Goal: Use online tool/utility: Utilize a website feature to perform a specific function

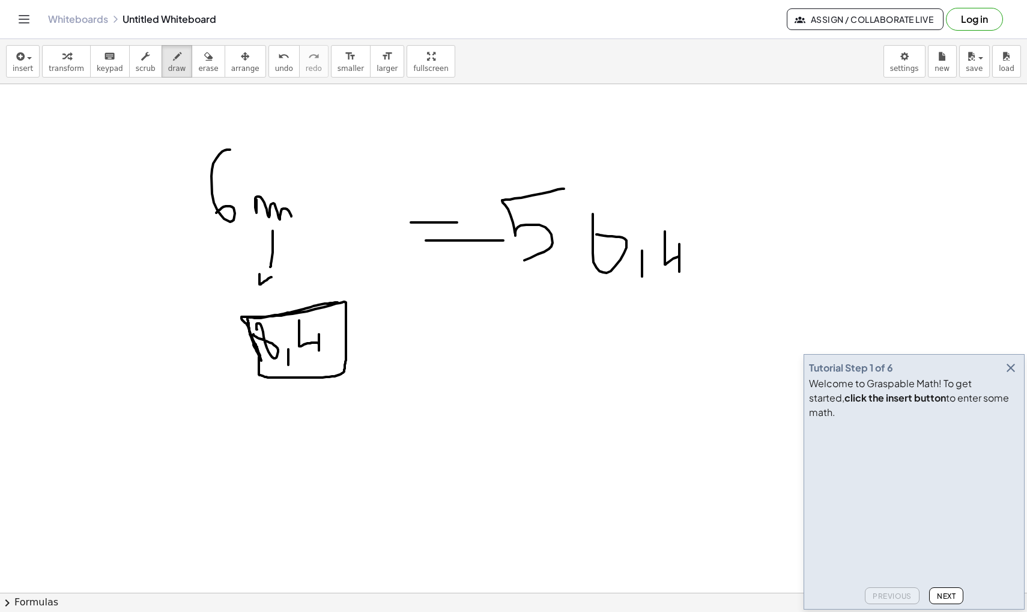
scroll to position [684, 0]
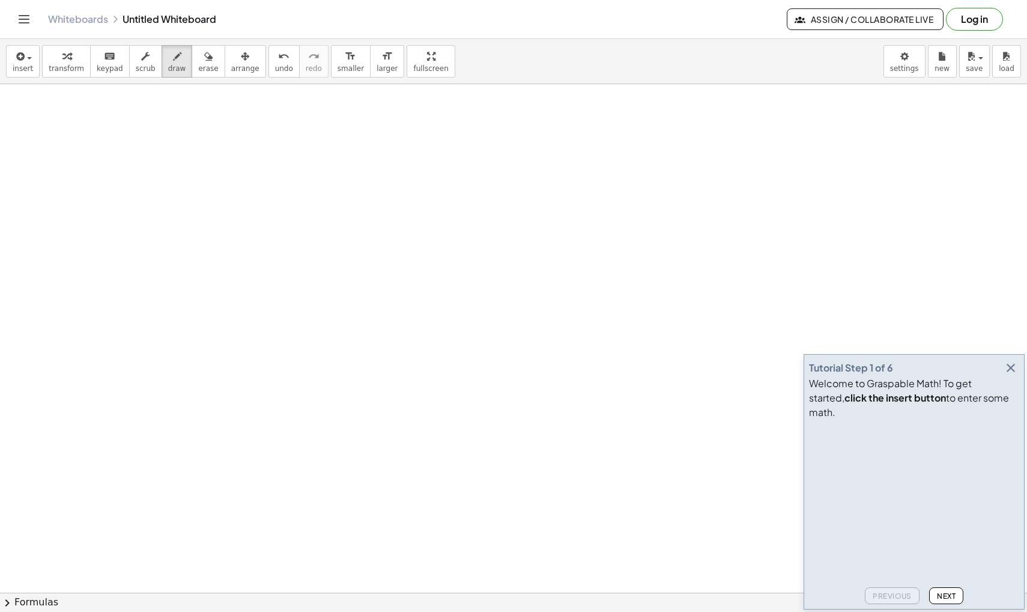
click at [1010, 375] on icon "button" at bounding box center [1011, 368] width 14 height 14
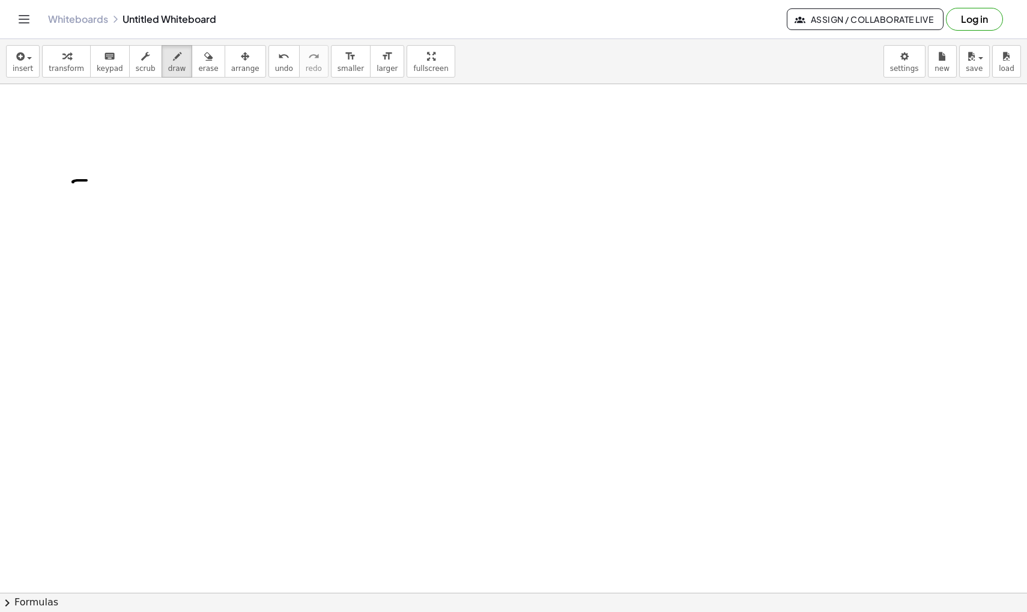
drag, startPoint x: 73, startPoint y: 182, endPoint x: 99, endPoint y: 204, distance: 33.6
click at [99, 198] on div at bounding box center [513, 162] width 1027 height 1525
drag, startPoint x: 111, startPoint y: 184, endPoint x: 120, endPoint y: 202, distance: 19.6
click at [118, 202] on div at bounding box center [513, 162] width 1027 height 1525
drag, startPoint x: 148, startPoint y: 184, endPoint x: 279, endPoint y: 184, distance: 130.4
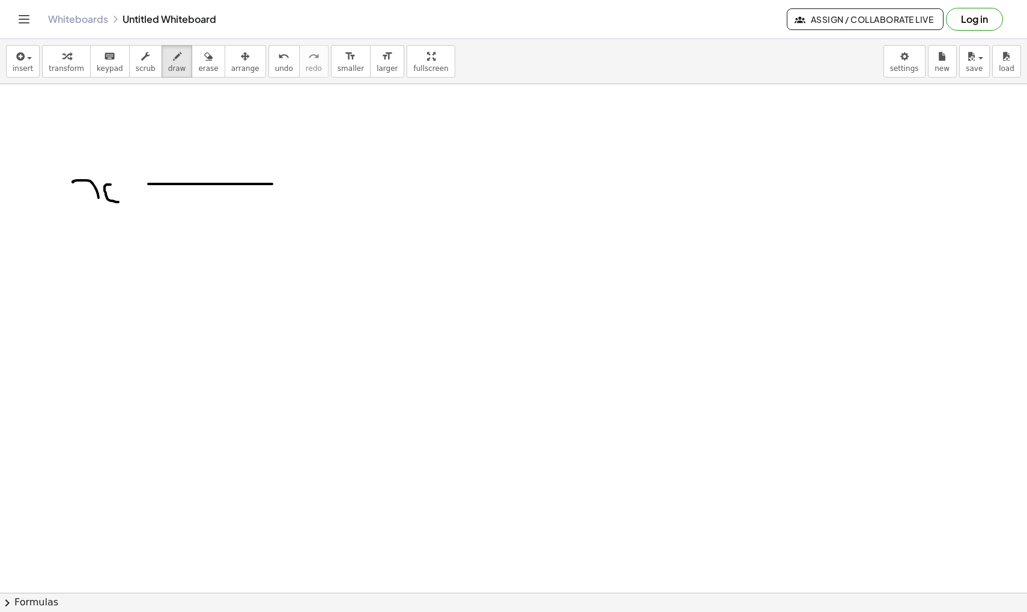
click at [279, 184] on div at bounding box center [513, 162] width 1027 height 1525
drag, startPoint x: 283, startPoint y: 164, endPoint x: 300, endPoint y: 210, distance: 48.9
click at [300, 210] on div at bounding box center [513, 162] width 1027 height 1525
drag, startPoint x: 368, startPoint y: 177, endPoint x: 400, endPoint y: 143, distance: 46.8
click at [400, 143] on div at bounding box center [513, 162] width 1027 height 1525
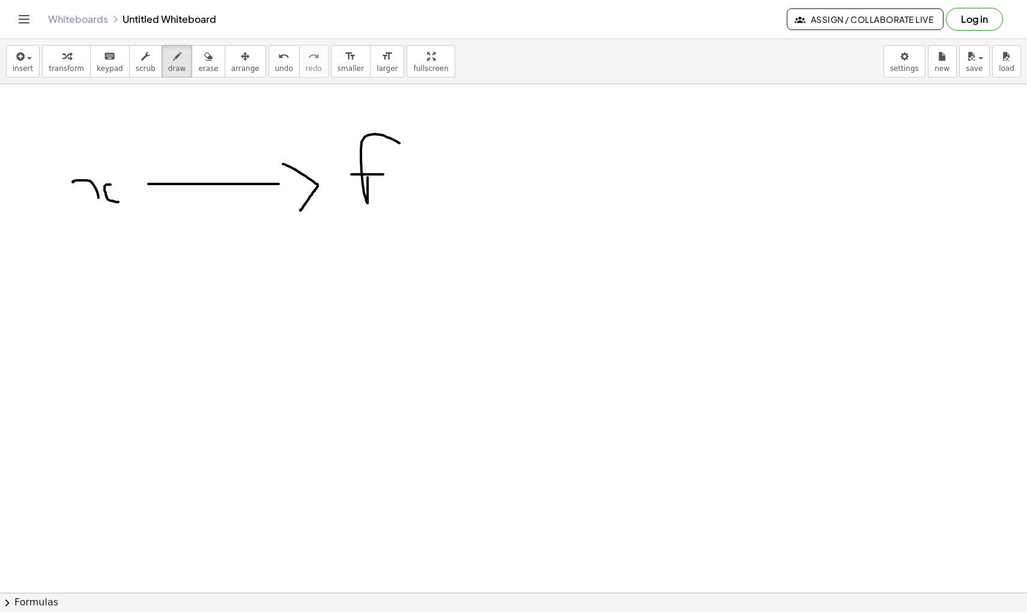
drag, startPoint x: 352, startPoint y: 174, endPoint x: 397, endPoint y: 174, distance: 44.5
click at [397, 174] on div at bounding box center [513, 162] width 1027 height 1525
drag, startPoint x: 85, startPoint y: 259, endPoint x: 129, endPoint y: 293, distance: 55.6
click at [129, 293] on div at bounding box center [513, 162] width 1027 height 1525
drag, startPoint x: 156, startPoint y: 259, endPoint x: 261, endPoint y: 259, distance: 105.1
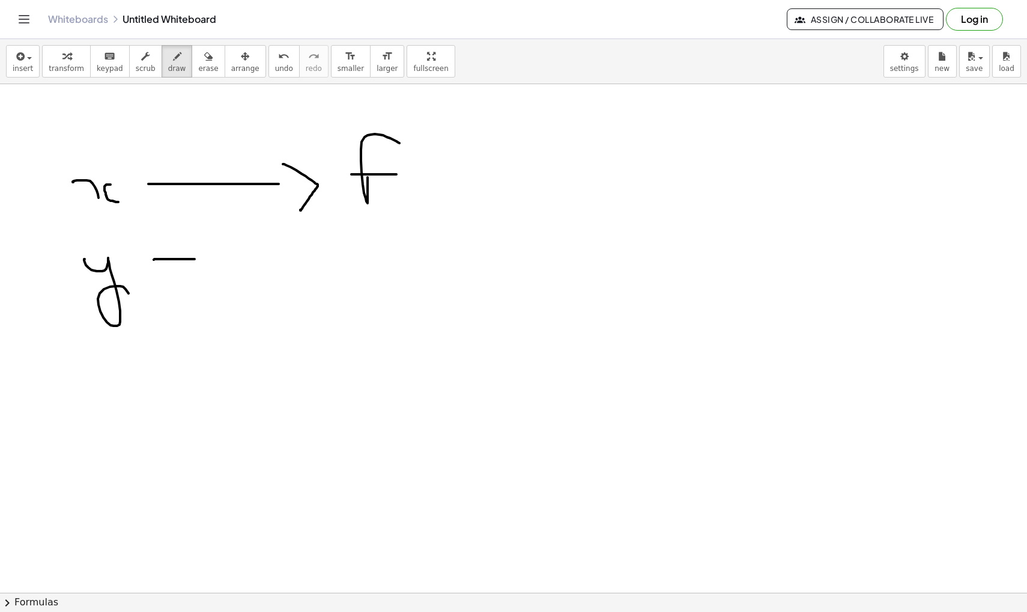
click at [261, 259] on div at bounding box center [513, 162] width 1027 height 1525
drag, startPoint x: 275, startPoint y: 251, endPoint x: 277, endPoint y: 290, distance: 39.7
click at [277, 290] on div at bounding box center [513, 162] width 1027 height 1525
drag, startPoint x: 356, startPoint y: 241, endPoint x: 387, endPoint y: 292, distance: 59.6
click at [387, 292] on div at bounding box center [513, 162] width 1027 height 1525
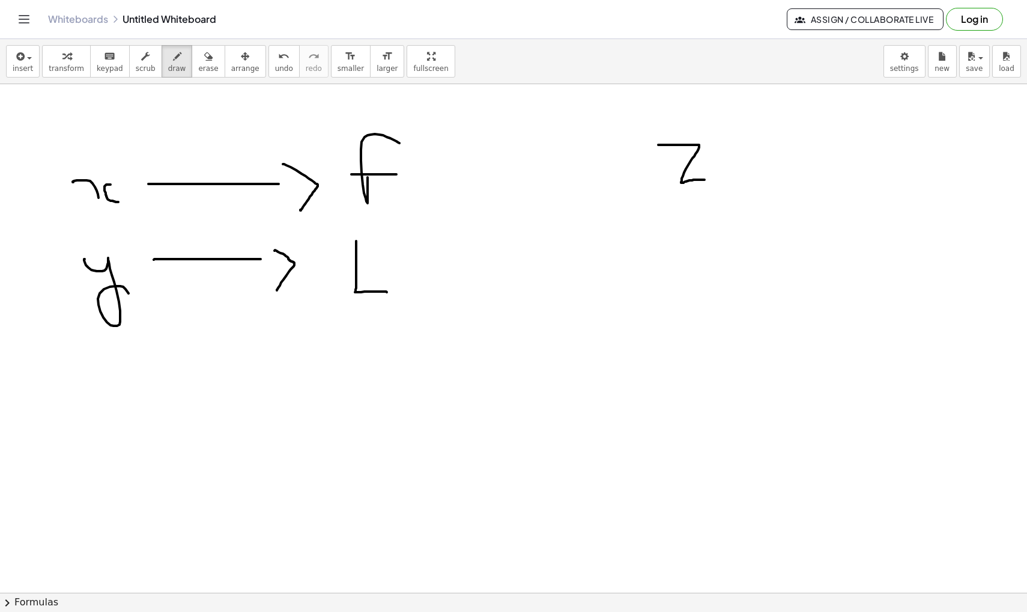
drag, startPoint x: 659, startPoint y: 145, endPoint x: 705, endPoint y: 180, distance: 58.8
click at [705, 180] on div at bounding box center [513, 162] width 1027 height 1525
drag, startPoint x: 727, startPoint y: 160, endPoint x: 791, endPoint y: 160, distance: 63.7
click at [791, 160] on div at bounding box center [513, 162] width 1027 height 1525
drag, startPoint x: 798, startPoint y: 144, endPoint x: 808, endPoint y: 185, distance: 42.7
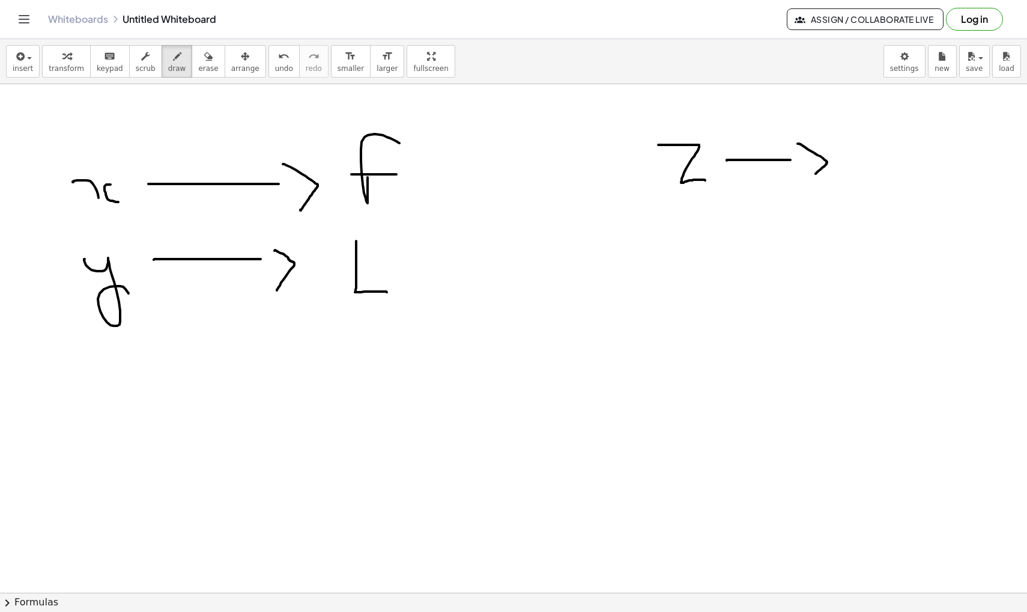
click at [808, 185] on div at bounding box center [513, 162] width 1027 height 1525
drag, startPoint x: 866, startPoint y: 145, endPoint x: 867, endPoint y: 198, distance: 53.5
click at [867, 198] on div at bounding box center [513, 162] width 1027 height 1525
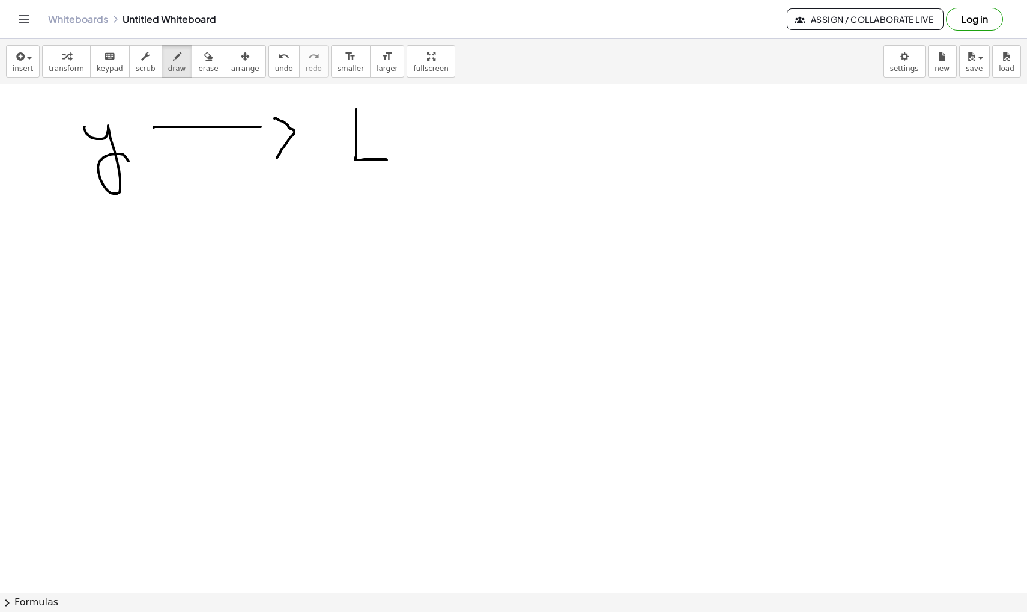
scroll to position [818, 0]
drag, startPoint x: 146, startPoint y: 354, endPoint x: 169, endPoint y: 354, distance: 22.8
click at [169, 354] on div at bounding box center [513, 28] width 1027 height 1525
drag, startPoint x: 178, startPoint y: 335, endPoint x: 199, endPoint y: 358, distance: 30.6
click at [199, 358] on div at bounding box center [513, 28] width 1027 height 1525
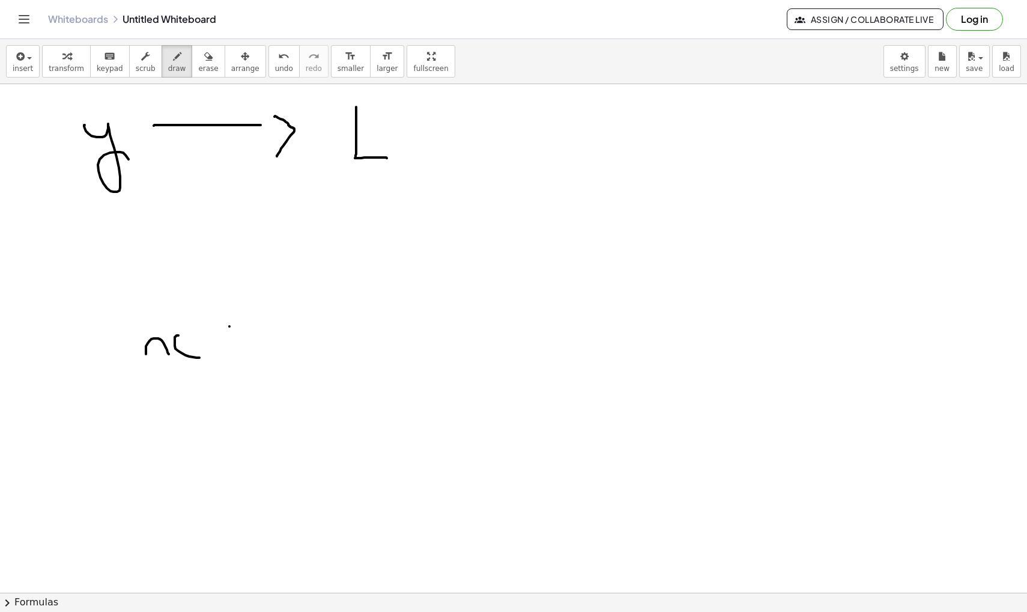
drag, startPoint x: 230, startPoint y: 326, endPoint x: 262, endPoint y: 326, distance: 32.4
click at [263, 326] on div at bounding box center [513, 28] width 1027 height 1525
drag, startPoint x: 248, startPoint y: 345, endPoint x: 281, endPoint y: 345, distance: 33.6
click at [281, 345] on div at bounding box center [513, 28] width 1027 height 1525
drag, startPoint x: 312, startPoint y: 338, endPoint x: 341, endPoint y: 345, distance: 29.1
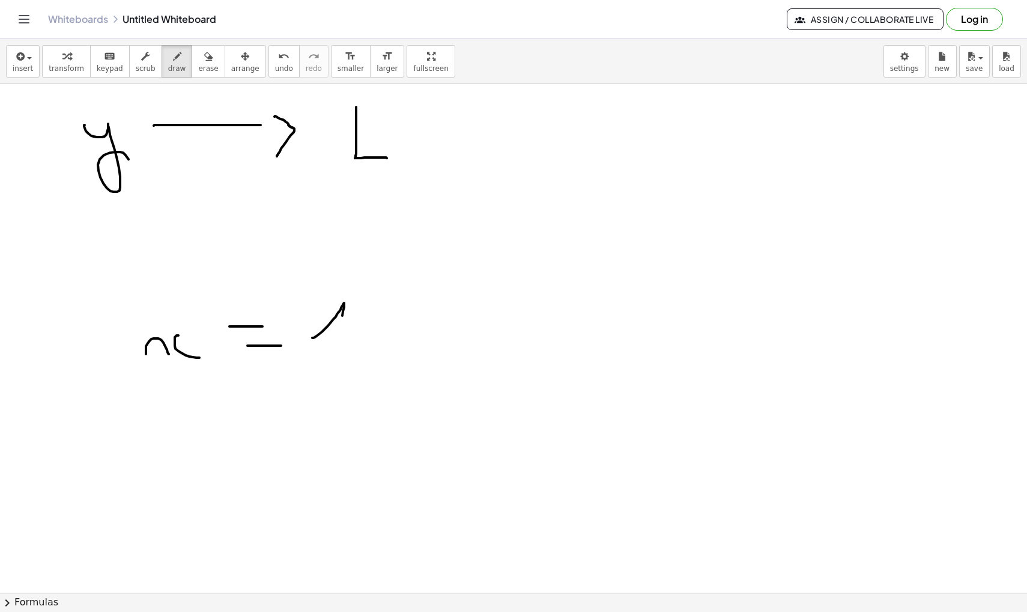
click at [341, 345] on div at bounding box center [513, 28] width 1027 height 1525
drag, startPoint x: 364, startPoint y: 329, endPoint x: 379, endPoint y: 329, distance: 15.6
click at [379, 329] on div at bounding box center [513, 28] width 1027 height 1525
drag, startPoint x: 391, startPoint y: 307, endPoint x: 412, endPoint y: 329, distance: 30.2
click at [413, 329] on div at bounding box center [513, 28] width 1027 height 1525
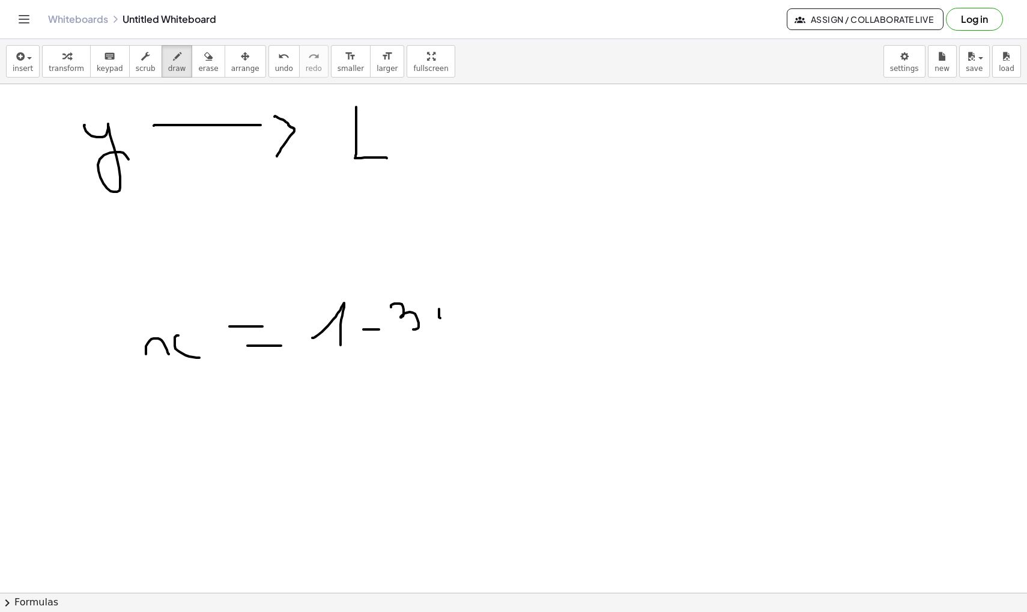
click at [442, 302] on div at bounding box center [513, 28] width 1027 height 1525
drag, startPoint x: 405, startPoint y: 346, endPoint x: 499, endPoint y: 346, distance: 93.7
click at [499, 346] on div at bounding box center [513, 28] width 1027 height 1525
drag, startPoint x: 401, startPoint y: 380, endPoint x: 401, endPoint y: 421, distance: 40.9
click at [401, 421] on div at bounding box center [513, 28] width 1027 height 1525
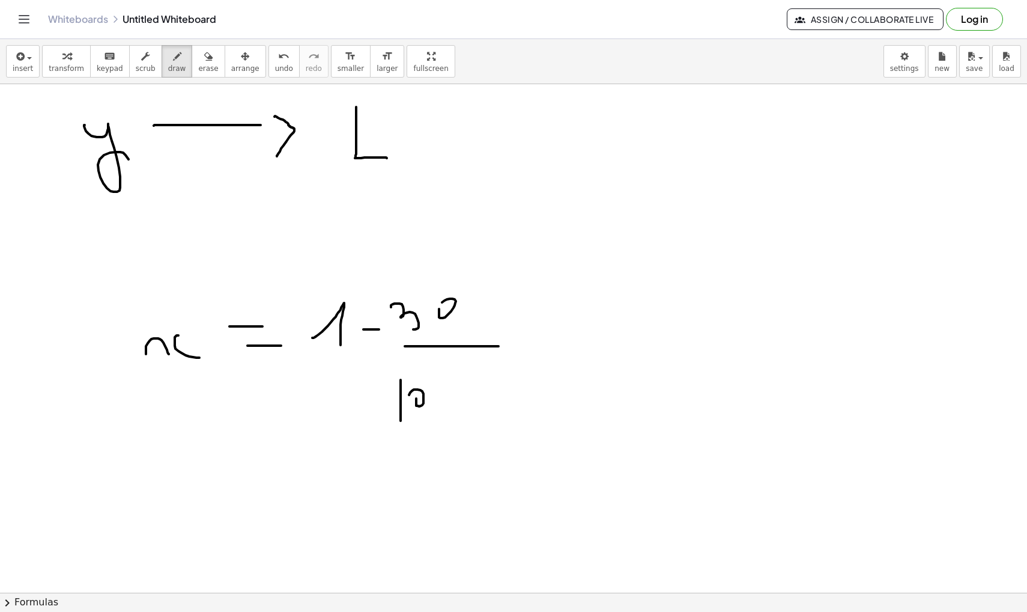
drag, startPoint x: 416, startPoint y: 399, endPoint x: 409, endPoint y: 395, distance: 8.3
click at [409, 395] on div at bounding box center [513, 28] width 1027 height 1525
drag, startPoint x: 433, startPoint y: 388, endPoint x: 430, endPoint y: 371, distance: 16.4
click at [430, 370] on div at bounding box center [513, 28] width 1027 height 1525
drag, startPoint x: 334, startPoint y: 267, endPoint x: 350, endPoint y: 436, distance: 169.6
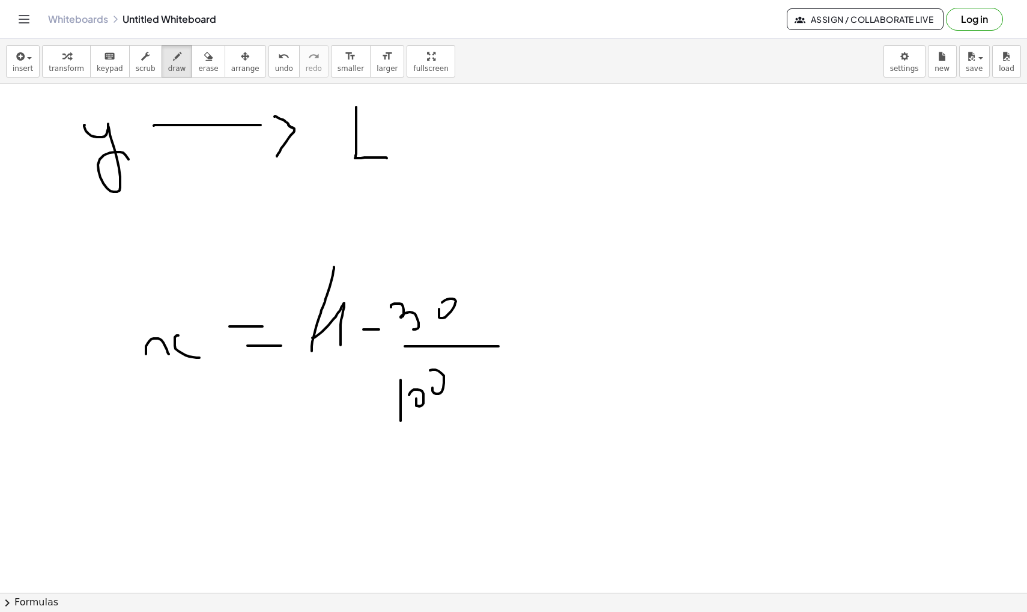
click at [350, 436] on div at bounding box center [513, 28] width 1027 height 1525
drag, startPoint x: 507, startPoint y: 284, endPoint x: 561, endPoint y: 472, distance: 195.9
click at [561, 472] on div at bounding box center [513, 28] width 1027 height 1525
drag, startPoint x: 588, startPoint y: 404, endPoint x: 646, endPoint y: 395, distance: 59.0
click at [646, 395] on div at bounding box center [513, 28] width 1027 height 1525
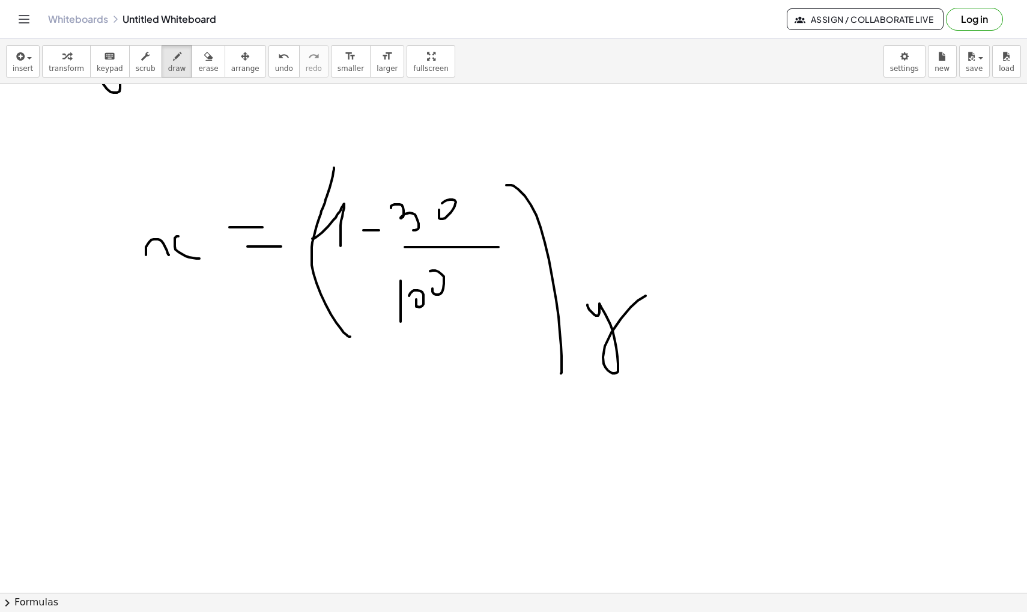
scroll to position [922, 0]
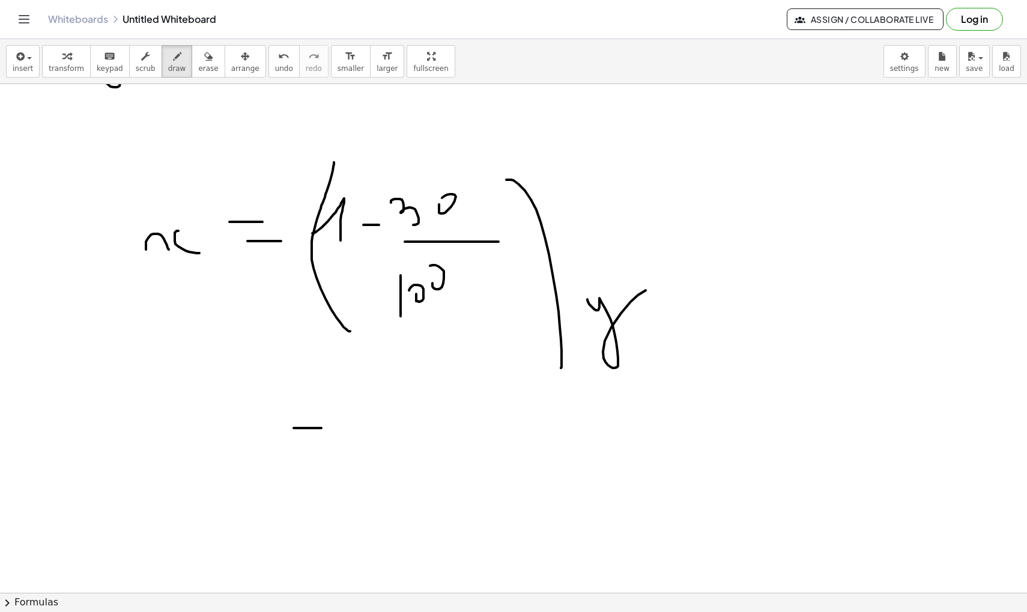
drag, startPoint x: 294, startPoint y: 428, endPoint x: 321, endPoint y: 428, distance: 27.6
drag, startPoint x: 293, startPoint y: 456, endPoint x: 328, endPoint y: 456, distance: 35.5
drag
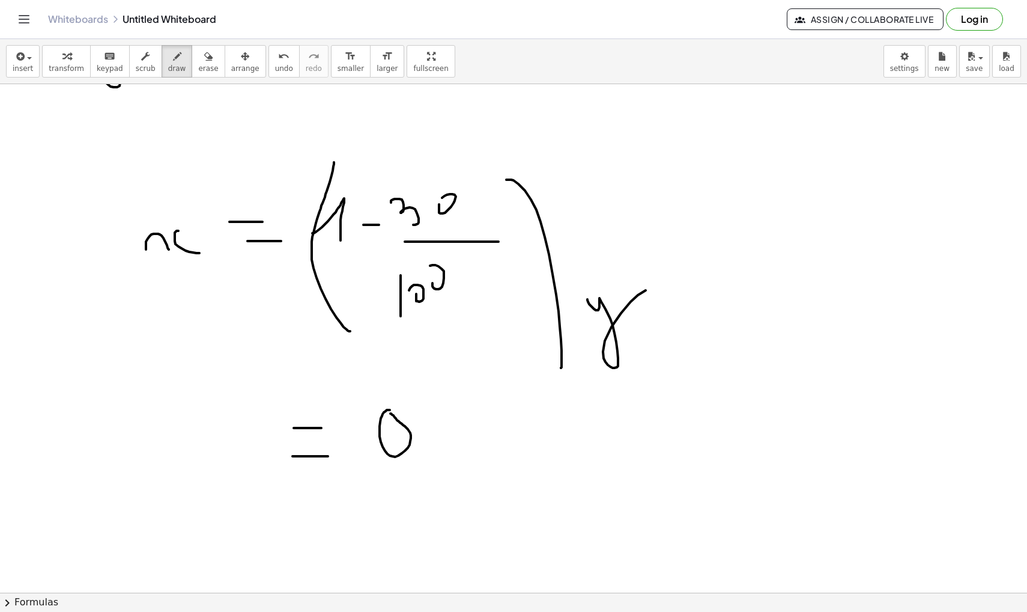
drag, startPoint x: 437, startPoint y: 419, endPoint x: 459, endPoint y: 455, distance: 42.0
drag, startPoint x: 449, startPoint y: 441, endPoint x: 464, endPoint y: 441, distance: 15.0
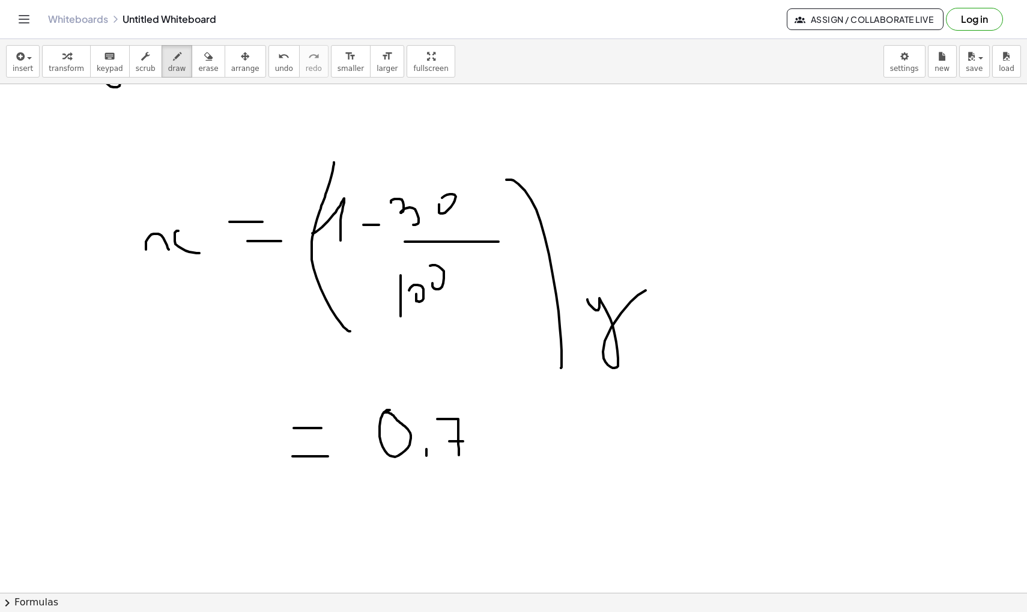
drag, startPoint x: 491, startPoint y: 446, endPoint x: 521, endPoint y: 464, distance: 34.5
drag, startPoint x: 375, startPoint y: 457, endPoint x: 473, endPoint y: 467, distance: 98.5
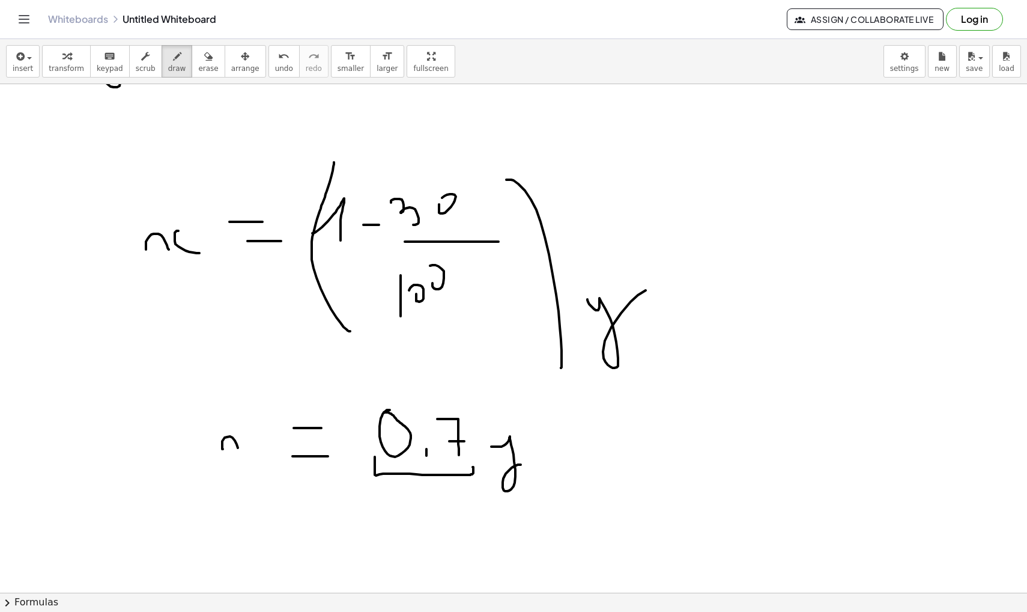
drag, startPoint x: 223, startPoint y: 449, endPoint x: 240, endPoint y: 457, distance: 18.8
drag, startPoint x: 249, startPoint y: 435, endPoint x: 257, endPoint y: 457, distance: 23.6
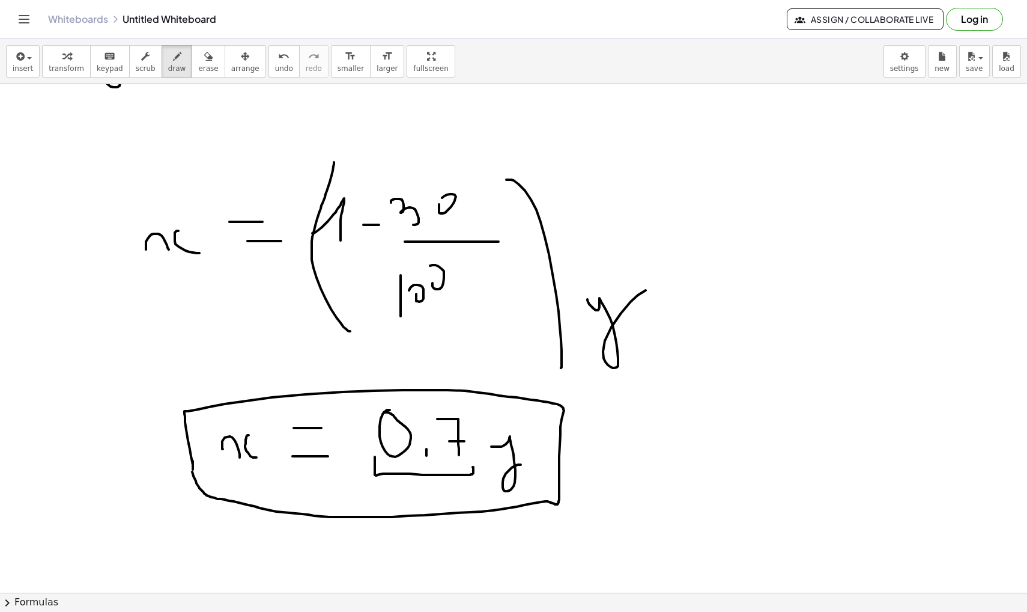
drag, startPoint x: 193, startPoint y: 461, endPoint x: 192, endPoint y: 469, distance: 8.4
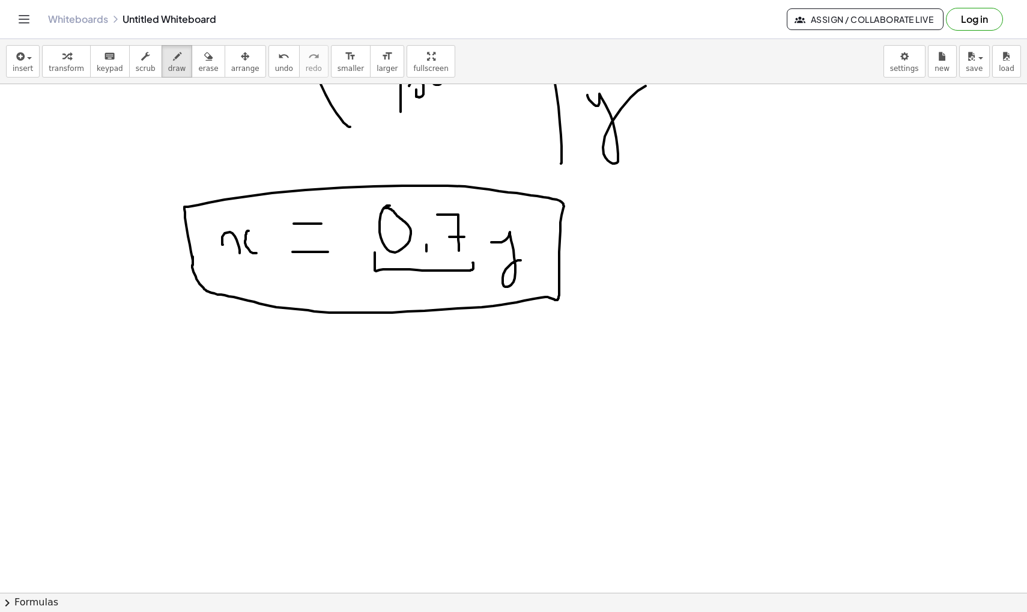
scroll to position [1153, 0]
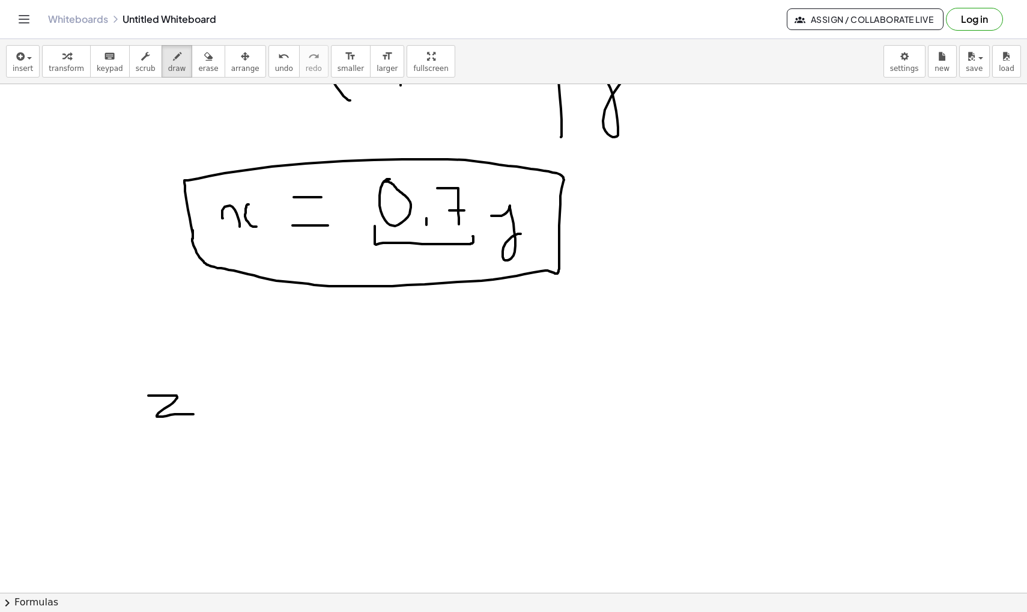
drag, startPoint x: 148, startPoint y: 395, endPoint x: 193, endPoint y: 414, distance: 48.8
drag, startPoint x: 207, startPoint y: 401, endPoint x: 224, endPoint y: 400, distance: 17.4
drag, startPoint x: 213, startPoint y: 415, endPoint x: 227, endPoint y: 415, distance: 14.4
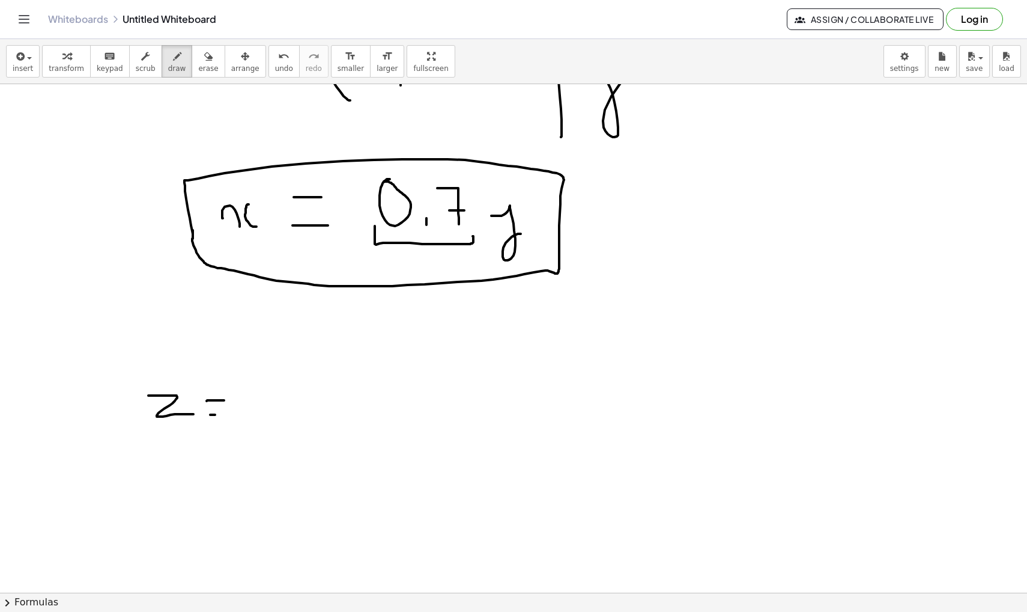
drag, startPoint x: 242, startPoint y: 406, endPoint x: 296, endPoint y: 418, distance: 54.9
drag, startPoint x: 313, startPoint y: 420, endPoint x: 314, endPoint y: 428, distance: 8.4
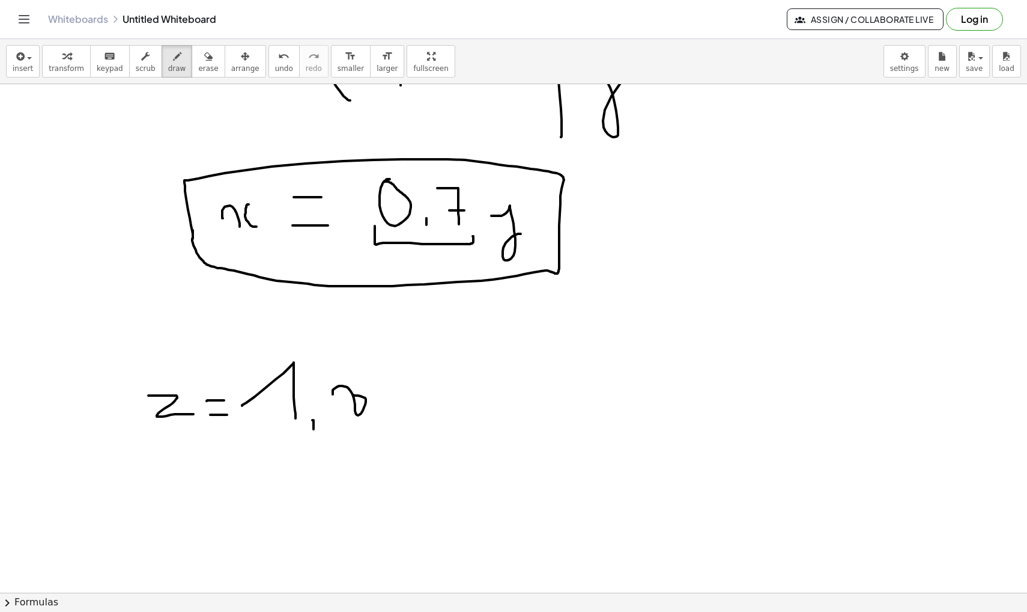
drag, startPoint x: 401, startPoint y: 377, endPoint x: 388, endPoint y: 425, distance: 49.9
drag, startPoint x: 430, startPoint y: 409, endPoint x: 454, endPoint y: 406, distance: 24.2
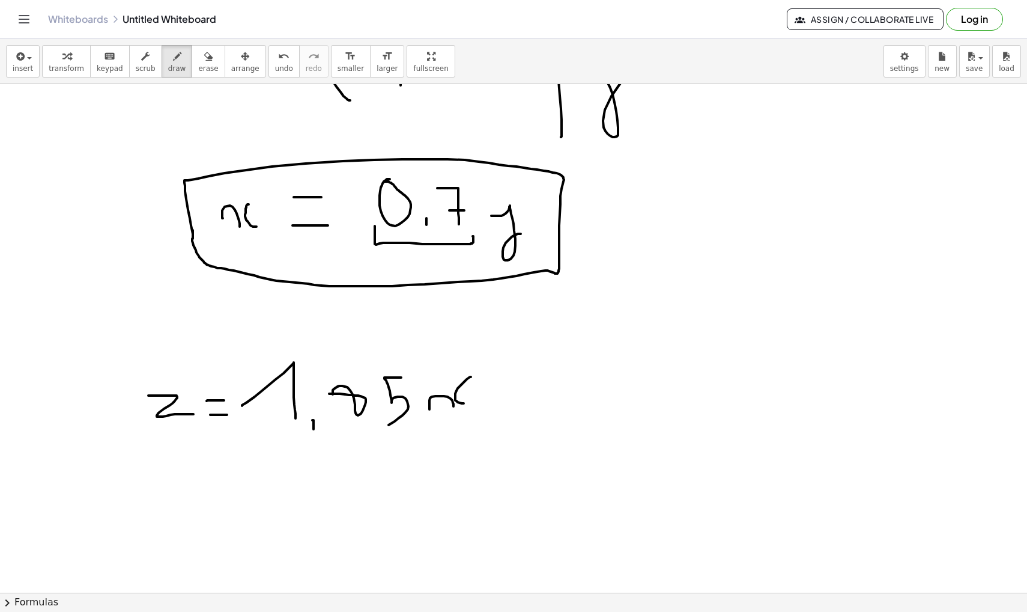
drag, startPoint x: 471, startPoint y: 377, endPoint x: 473, endPoint y: 402, distance: 25.4
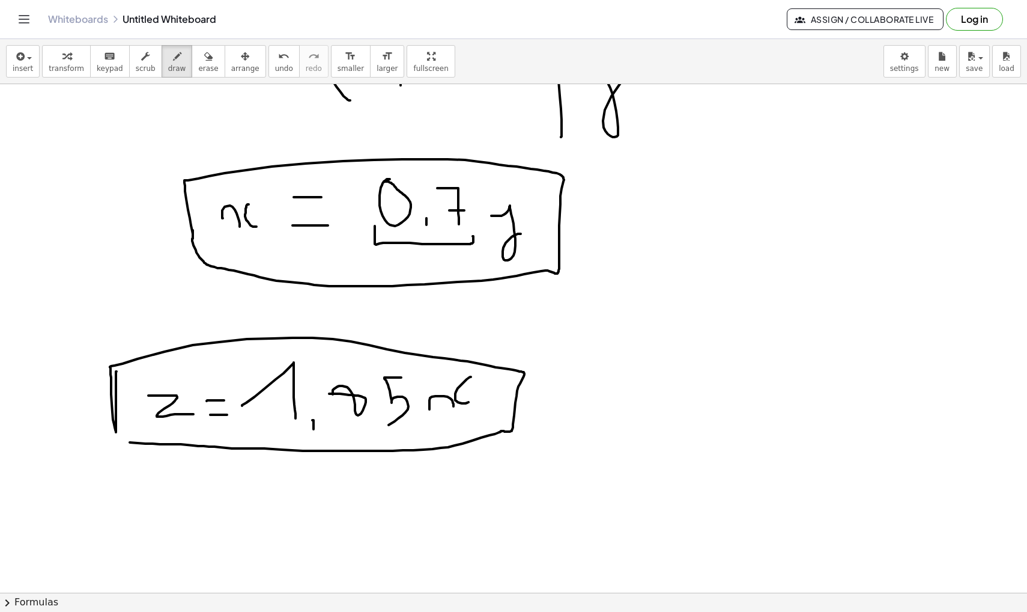
drag, startPoint x: 117, startPoint y: 371, endPoint x: 87, endPoint y: 438, distance: 72.9
drag, startPoint x: 450, startPoint y: 379, endPoint x: 339, endPoint y: 245, distance: 173.3
drag, startPoint x: 344, startPoint y: 233, endPoint x: 346, endPoint y: 268, distance: 35.5
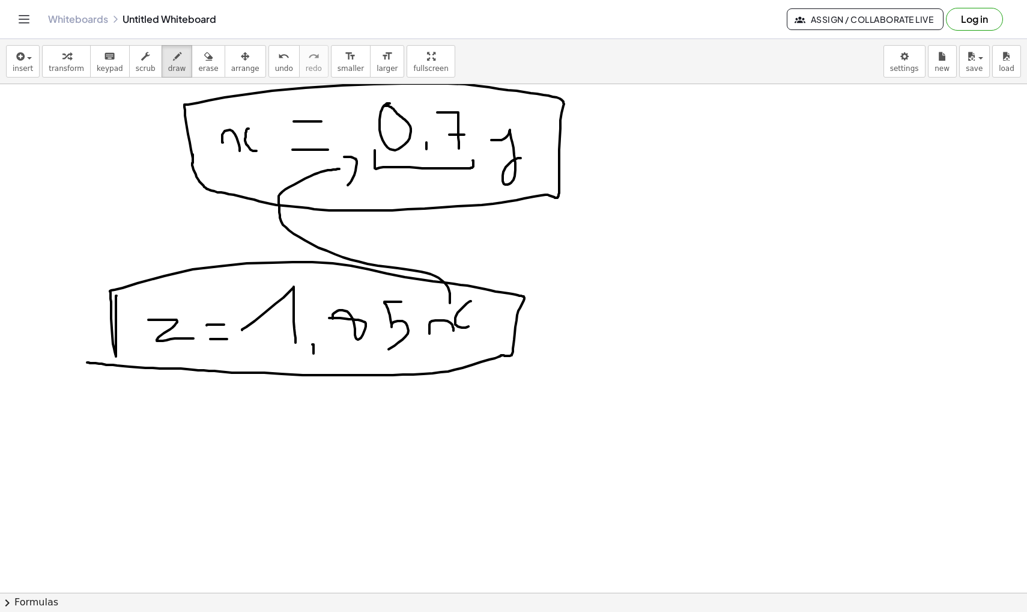
scroll to position [1253, 0]
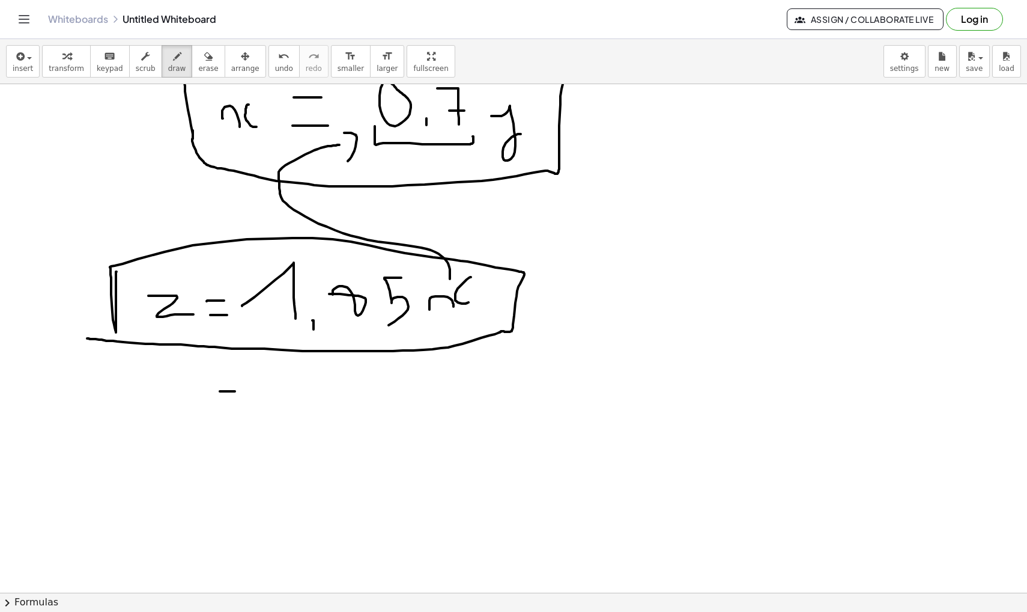
drag, startPoint x: 220, startPoint y: 391, endPoint x: 235, endPoint y: 391, distance: 15.0
drag, startPoint x: 225, startPoint y: 416, endPoint x: 242, endPoint y: 416, distance: 16.8
drag, startPoint x: 288, startPoint y: 411, endPoint x: 324, endPoint y: 428, distance: 39.5
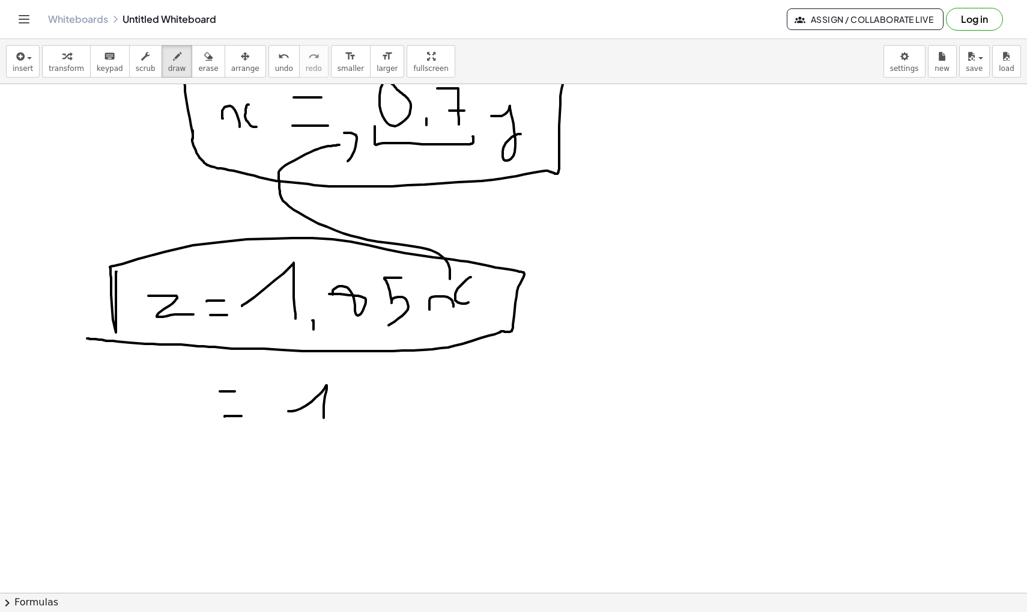
drag, startPoint x: 335, startPoint y: 427, endPoint x: 335, endPoint y: 444, distance: 16.8
drag, startPoint x: 434, startPoint y: 387, endPoint x: 425, endPoint y: 431, distance: 45.5
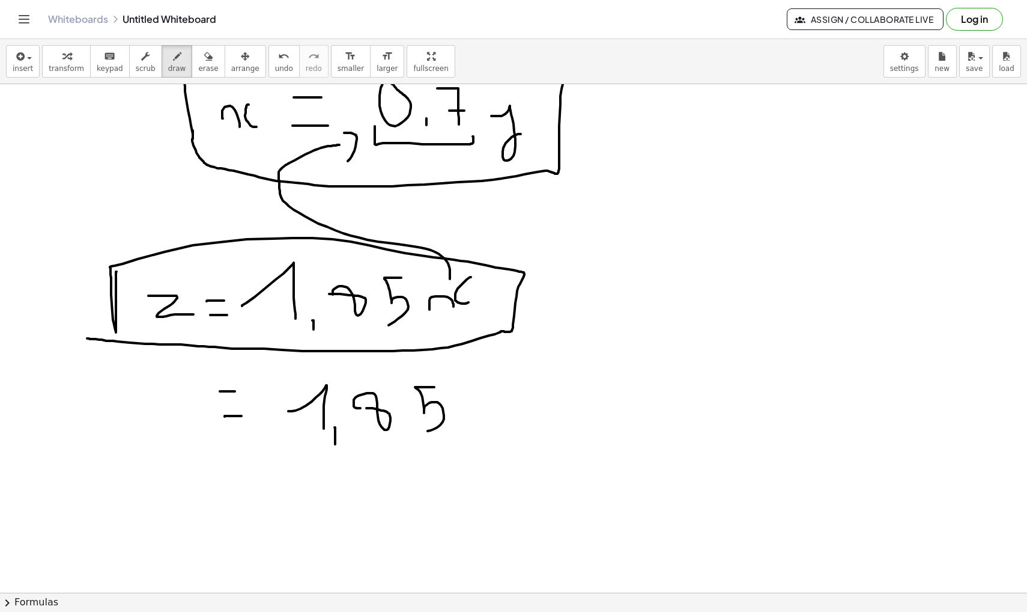
drag, startPoint x: 469, startPoint y: 417, endPoint x: 485, endPoint y: 422, distance: 17.7
drag, startPoint x: 484, startPoint y: 413, endPoint x: 475, endPoint y: 425, distance: 15.0
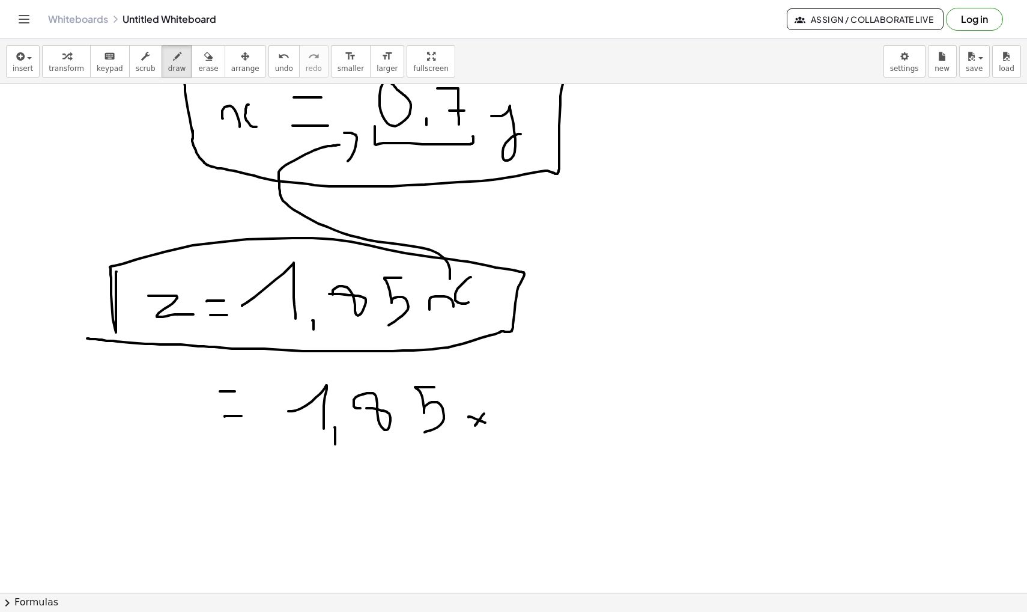
scroll to position [1232, 0]
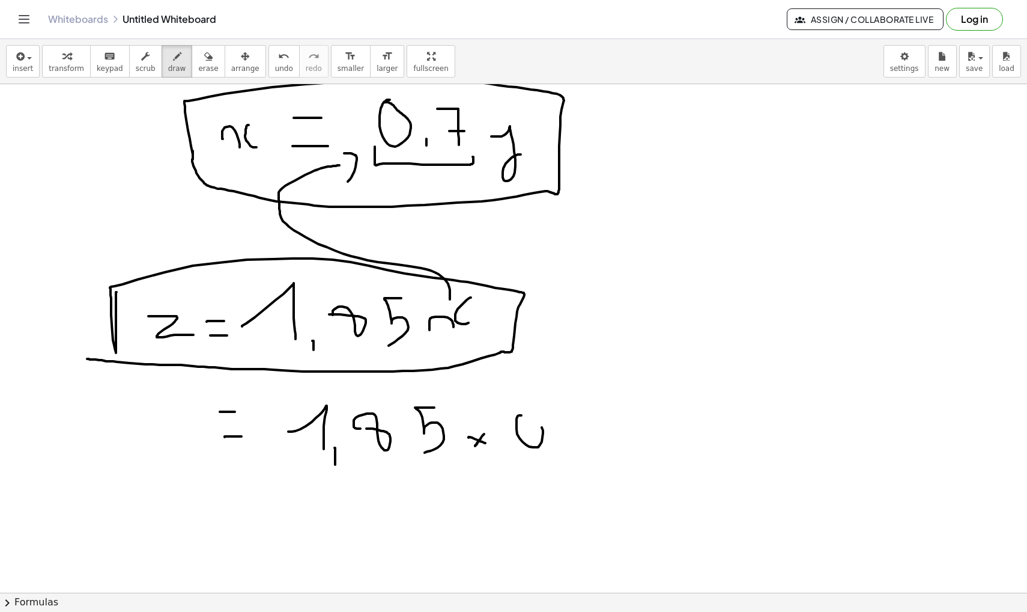
drag, startPoint x: 522, startPoint y: 415, endPoint x: 513, endPoint y: 422, distance: 11.1
drag, startPoint x: 558, startPoint y: 438, endPoint x: 558, endPoint y: 453, distance: 15.0
drag, startPoint x: 568, startPoint y: 410, endPoint x: 588, endPoint y: 449, distance: 44.1
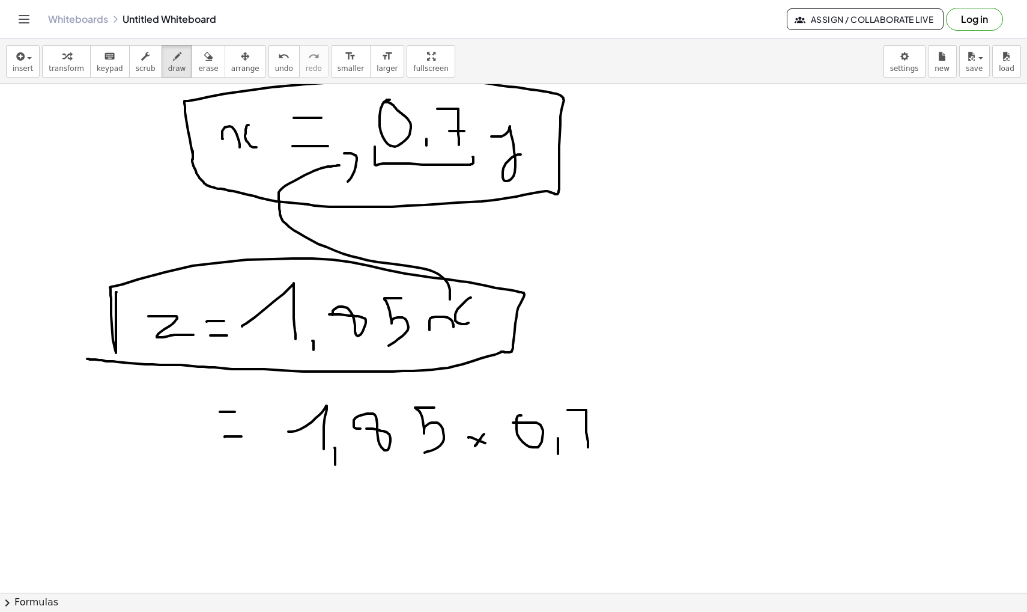
drag, startPoint x: 583, startPoint y: 434, endPoint x: 596, endPoint y: 434, distance: 12.6
drag, startPoint x: 619, startPoint y: 434, endPoint x: 649, endPoint y: 451, distance: 34.4
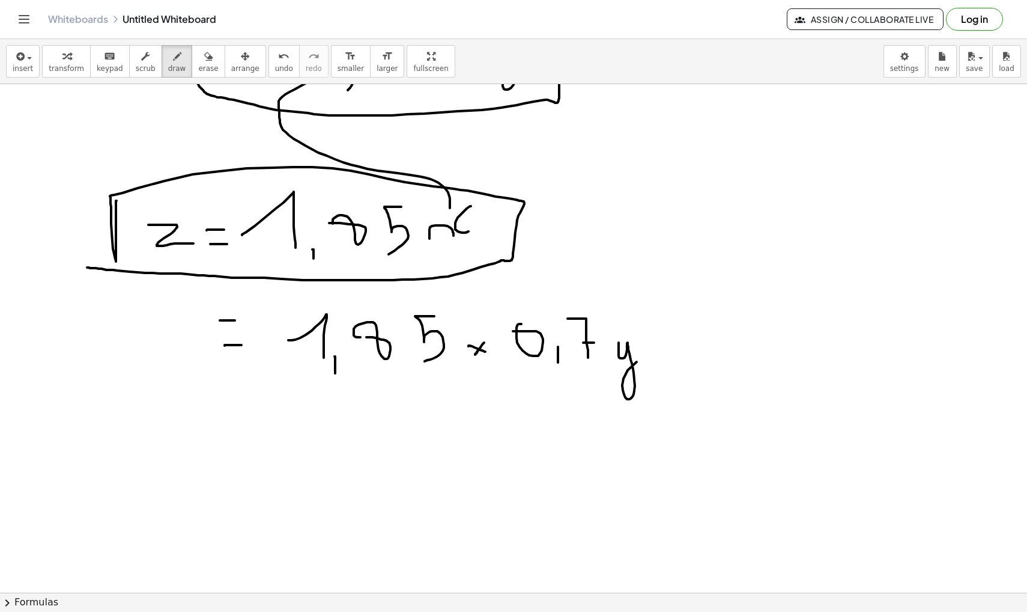
scroll to position [1327, 0]
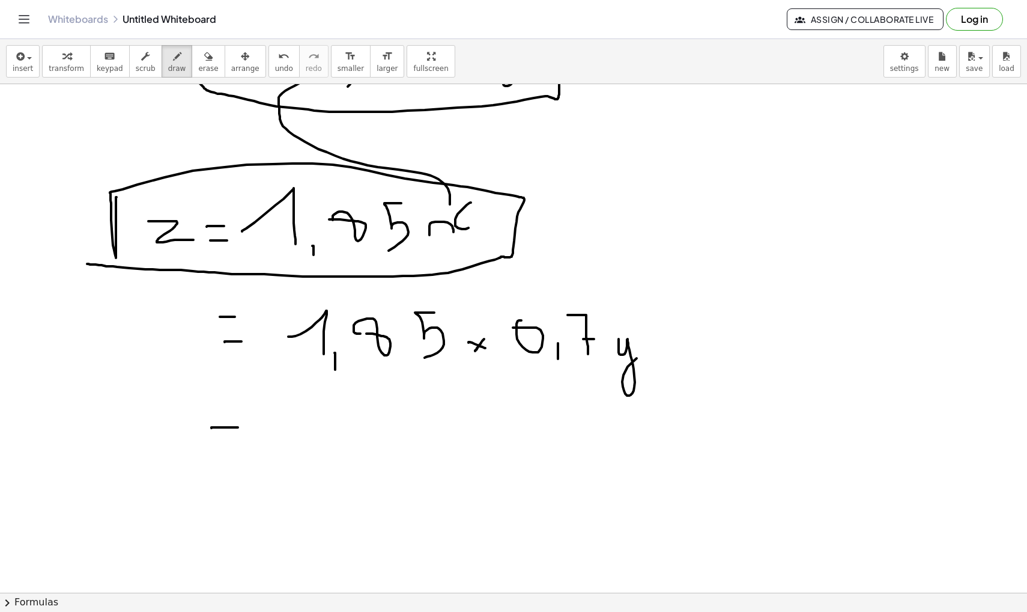
drag, startPoint x: 212, startPoint y: 427, endPoint x: 239, endPoint y: 427, distance: 27.0
drag, startPoint x: 204, startPoint y: 451, endPoint x: 237, endPoint y: 451, distance: 32.4
drag, startPoint x: 282, startPoint y: 357, endPoint x: 610, endPoint y: 350, distance: 327.5
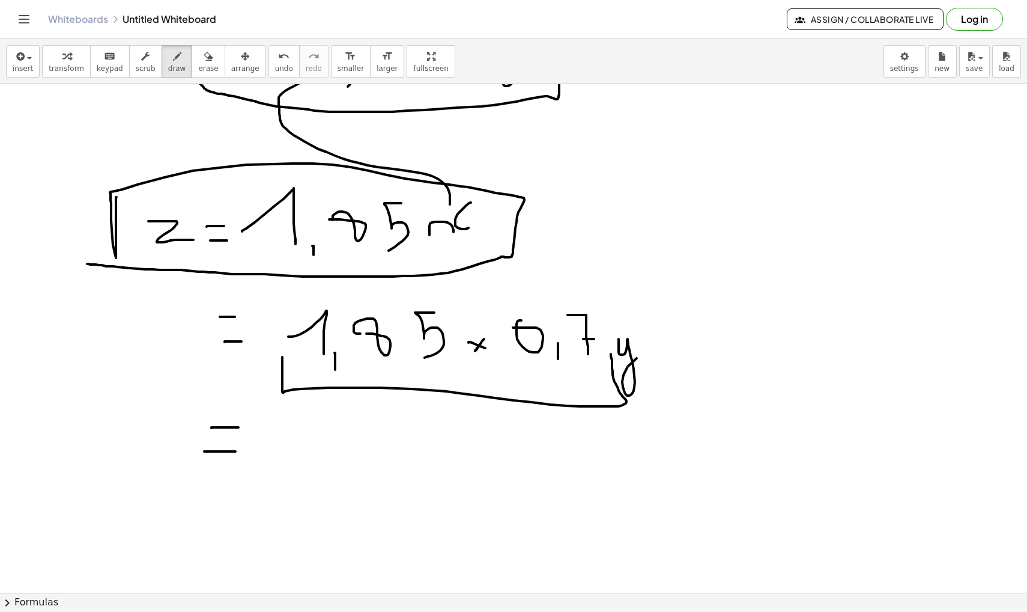
drag, startPoint x: 302, startPoint y: 449, endPoint x: 339, endPoint y: 460, distance: 38.2
drag, startPoint x: 371, startPoint y: 459, endPoint x: 371, endPoint y: 468, distance: 9.0
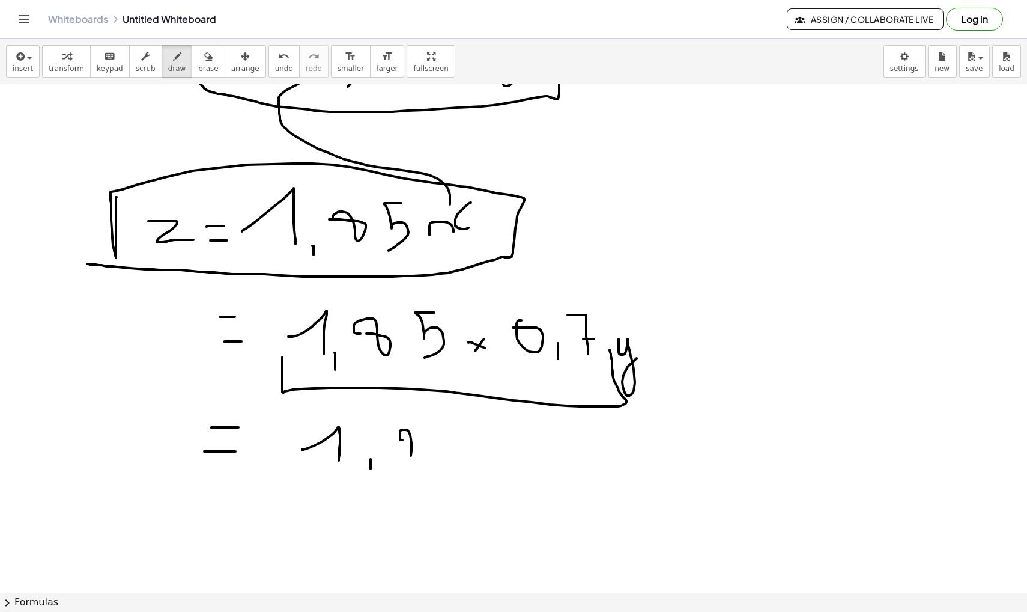
drag, startPoint x: 403, startPoint y: 440, endPoint x: 424, endPoint y: 455, distance: 25.8
drag, startPoint x: 460, startPoint y: 439, endPoint x: 463, endPoint y: 461, distance: 22.4
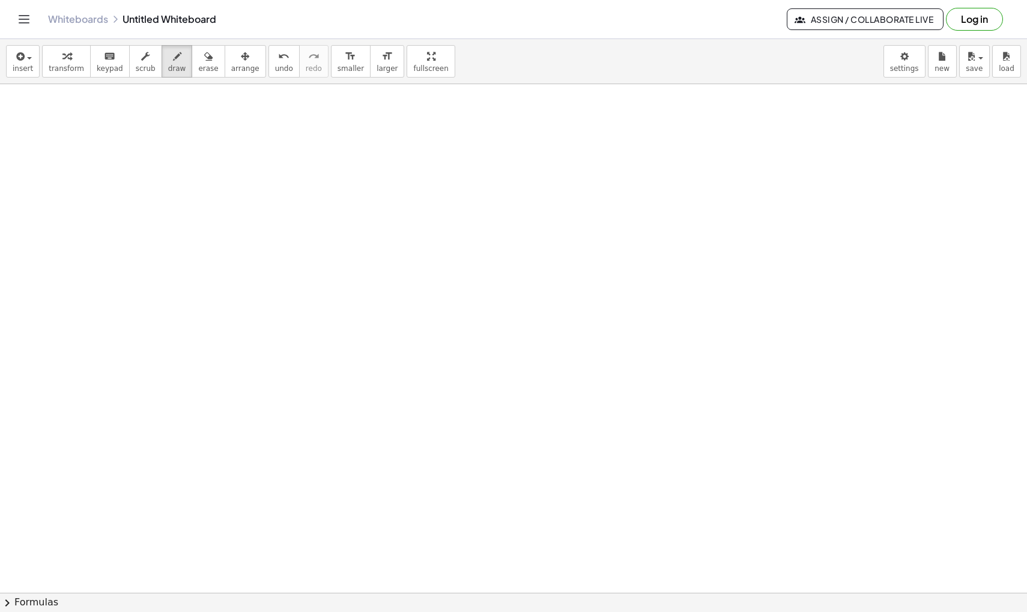
scroll to position [1882, 0]
drag, startPoint x: 183, startPoint y: 189, endPoint x: 178, endPoint y: 197, distance: 9.5
drag, startPoint x: 201, startPoint y: 204, endPoint x: 211, endPoint y: 230, distance: 27.6
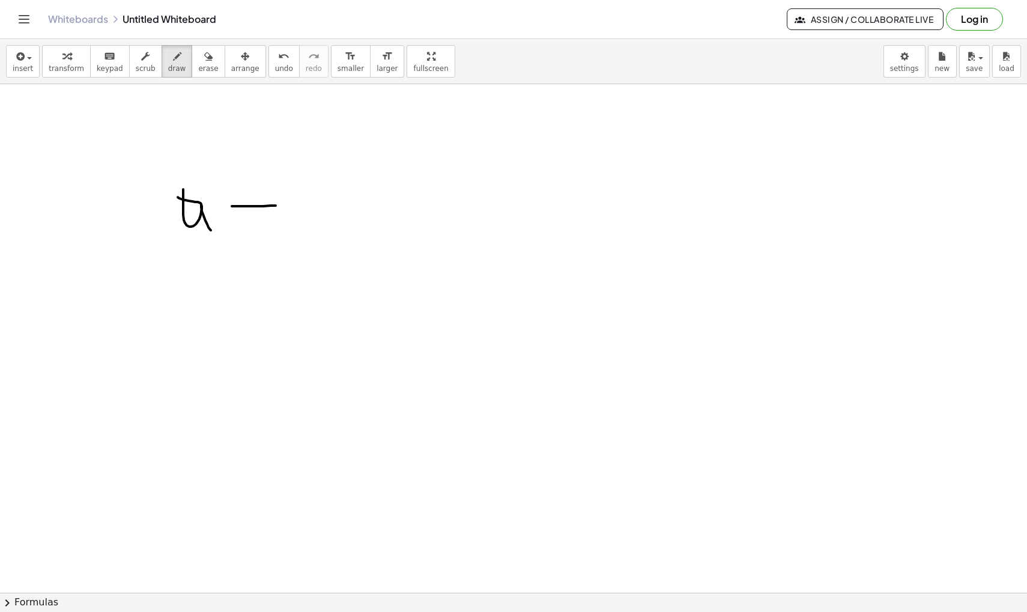
drag, startPoint x: 232, startPoint y: 206, endPoint x: 278, endPoint y: 206, distance: 46.3
drag, startPoint x: 257, startPoint y: 235, endPoint x: 292, endPoint y: 235, distance: 35.5
drag, startPoint x: 346, startPoint y: 184, endPoint x: 376, endPoint y: 231, distance: 55.3
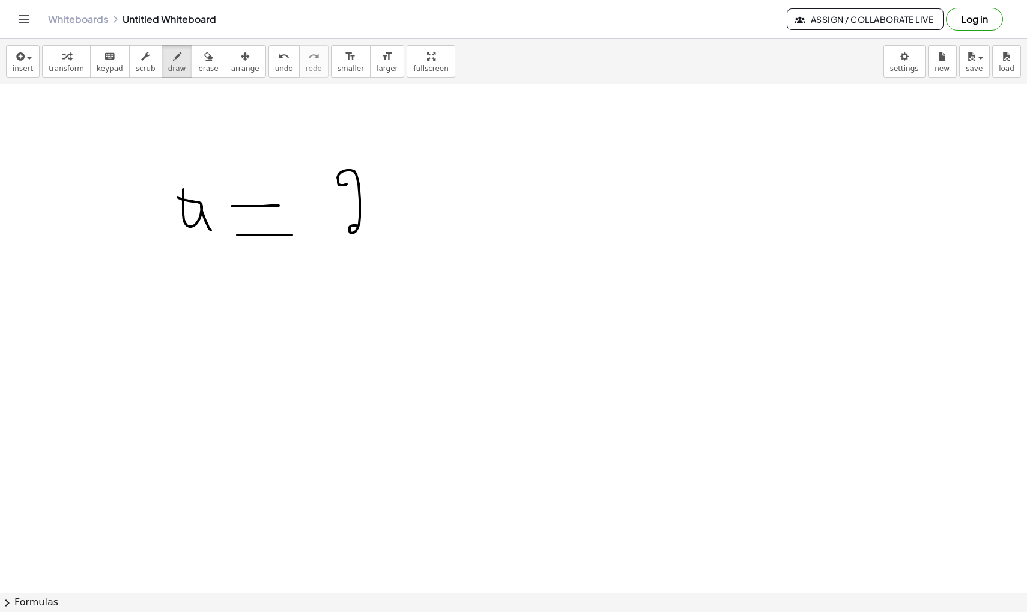
drag, startPoint x: 398, startPoint y: 171, endPoint x: 399, endPoint y: 225, distance: 54.7
drag, startPoint x: 426, startPoint y: 190, endPoint x: 431, endPoint y: 199, distance: 10.2
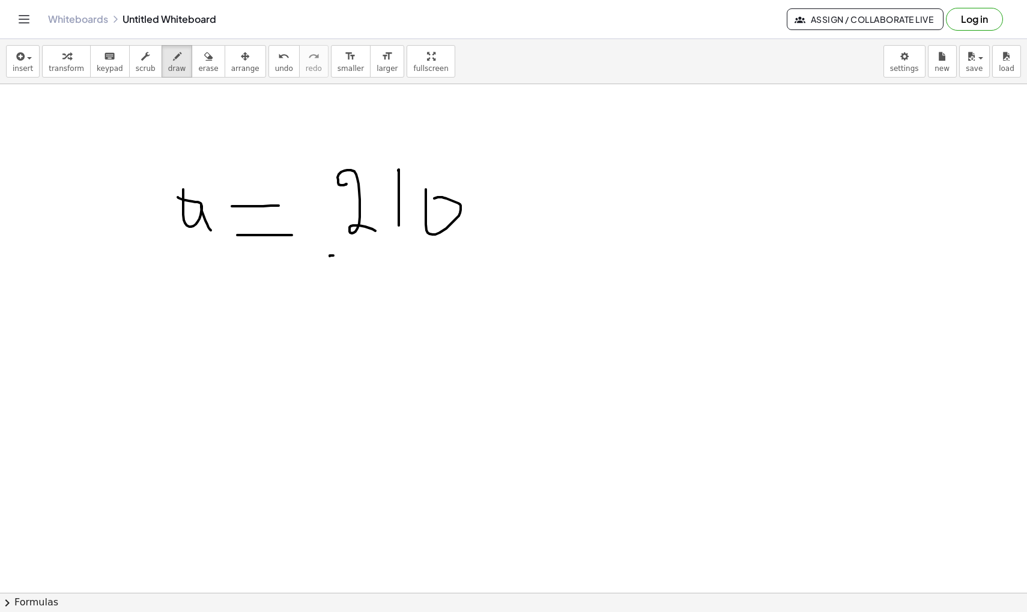
drag, startPoint x: 330, startPoint y: 255, endPoint x: 472, endPoint y: 256, distance: 142.4
drag, startPoint x: 346, startPoint y: 288, endPoint x: 346, endPoint y: 342, distance: 54.1
drag, startPoint x: 374, startPoint y: 310, endPoint x: 385, endPoint y: 303, distance: 12.7
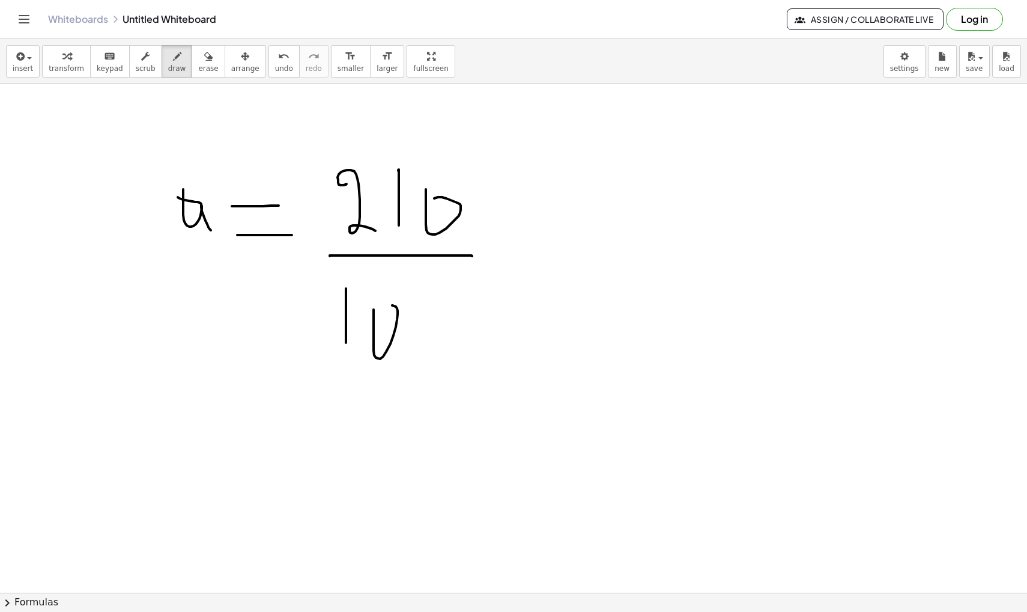
drag, startPoint x: 421, startPoint y: 300, endPoint x: 430, endPoint y: 287, distance: 16.0
drag, startPoint x: 519, startPoint y: 201, endPoint x: 511, endPoint y: 272, distance: 70.7
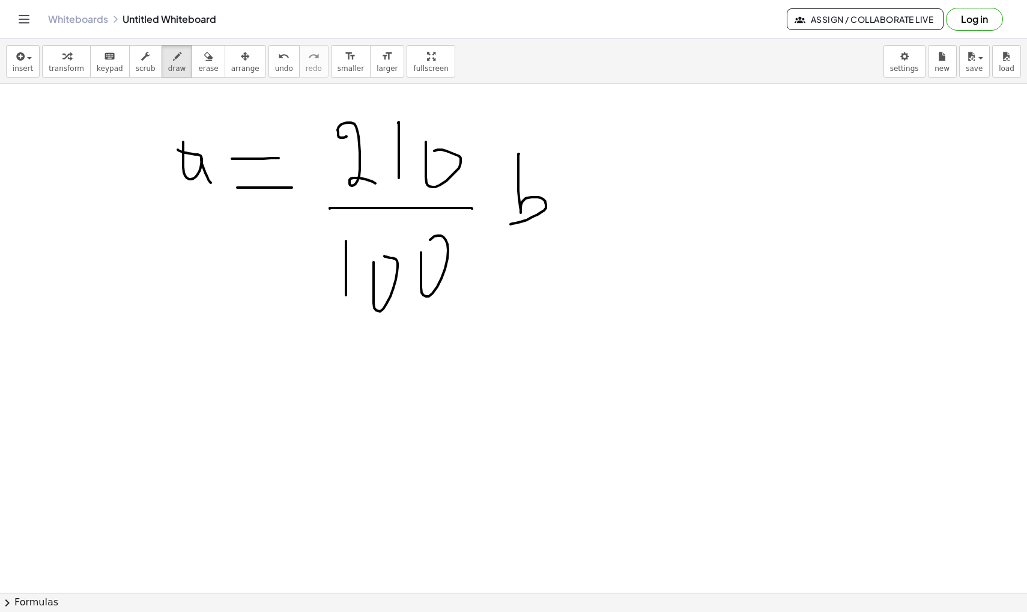
scroll to position [1935, 0]
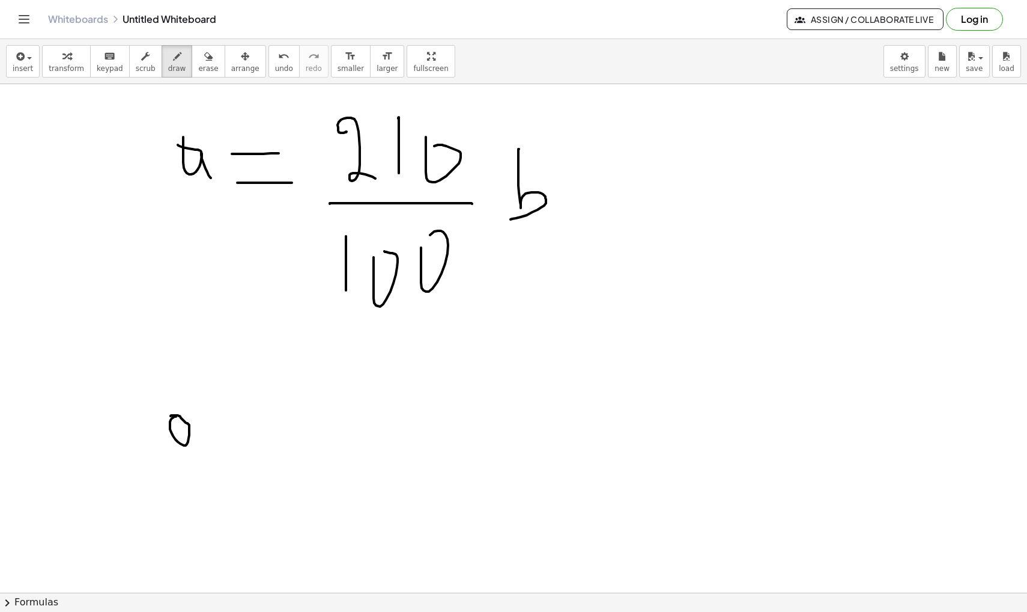
drag, startPoint x: 187, startPoint y: 423, endPoint x: 201, endPoint y: 442, distance: 23.6
drag, startPoint x: 235, startPoint y: 416, endPoint x: 253, endPoint y: 415, distance: 18.0
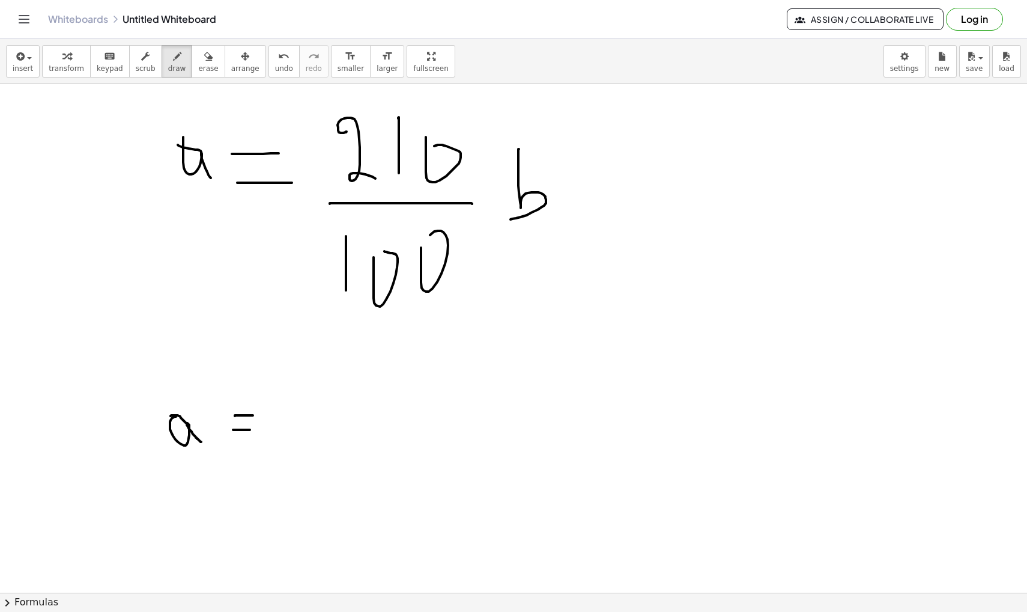
drag, startPoint x: 233, startPoint y: 430, endPoint x: 257, endPoint y: 430, distance: 24.0
drag, startPoint x: 291, startPoint y: 398, endPoint x: 335, endPoint y: 433, distance: 55.6
drag, startPoint x: 371, startPoint y: 405, endPoint x: 364, endPoint y: 396, distance: 11.9
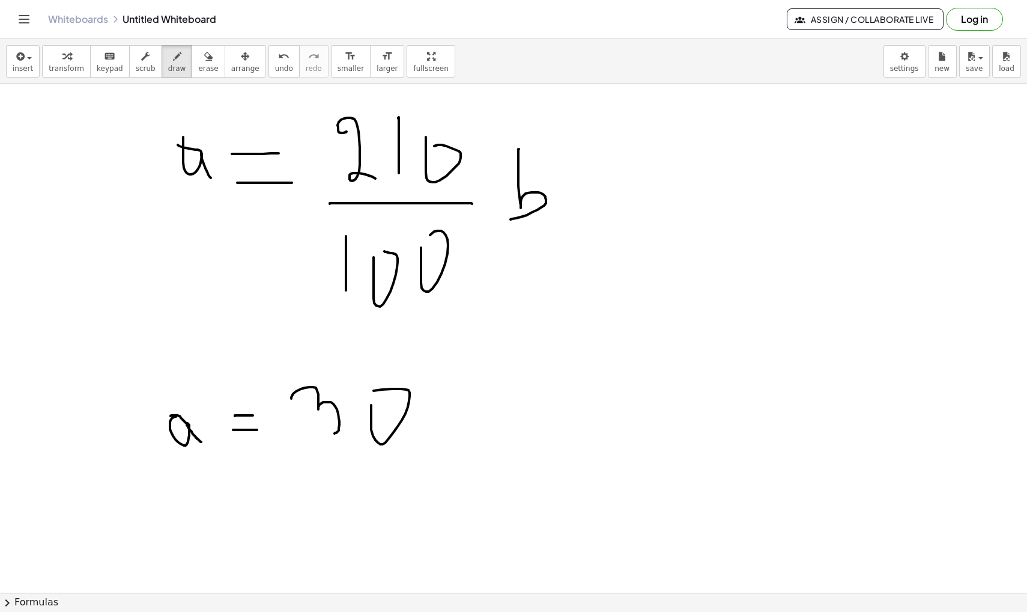
drag, startPoint x: 306, startPoint y: 450, endPoint x: 392, endPoint y: 450, distance: 85.9
drag, startPoint x: 336, startPoint y: 471, endPoint x: 336, endPoint y: 498, distance: 26.4
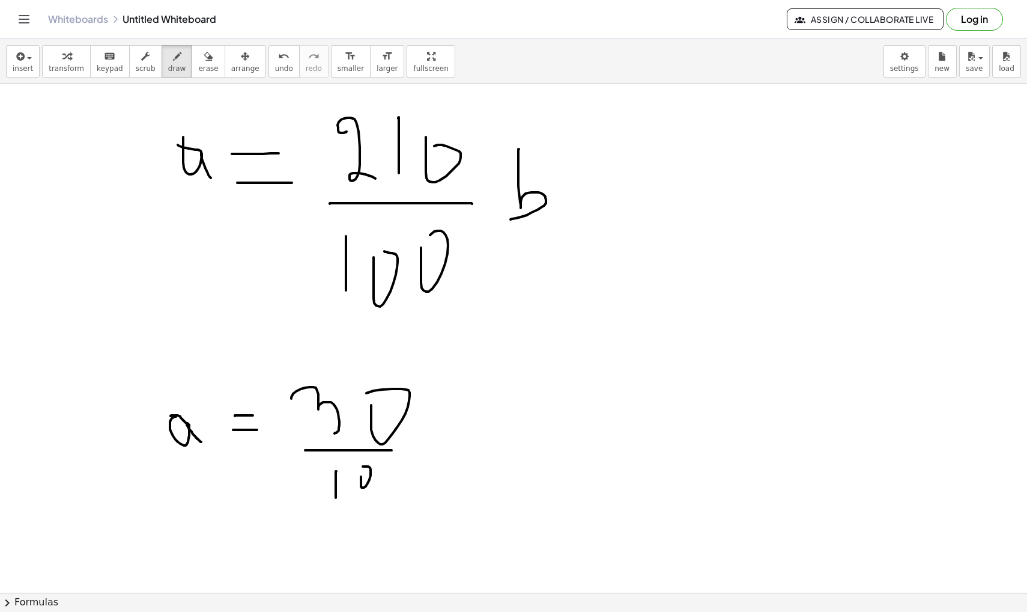
drag, startPoint x: 361, startPoint y: 477, endPoint x: 362, endPoint y: 467, distance: 10.2
drag, startPoint x: 394, startPoint y: 467, endPoint x: 408, endPoint y: 465, distance: 14.5
drag, startPoint x: 458, startPoint y: 434, endPoint x: 464, endPoint y: 461, distance: 27.7
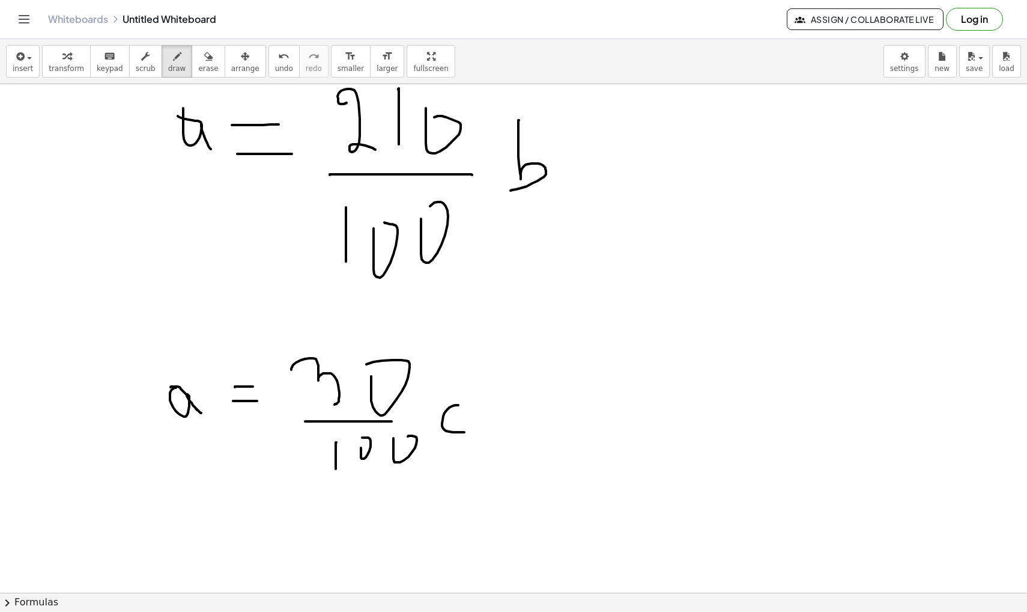
scroll to position [1964, 0]
drag, startPoint x: 361, startPoint y: 294, endPoint x: 410, endPoint y: 294, distance: 48.7
drag, startPoint x: 367, startPoint y: 306, endPoint x: 409, endPoint y: 306, distance: 42.1
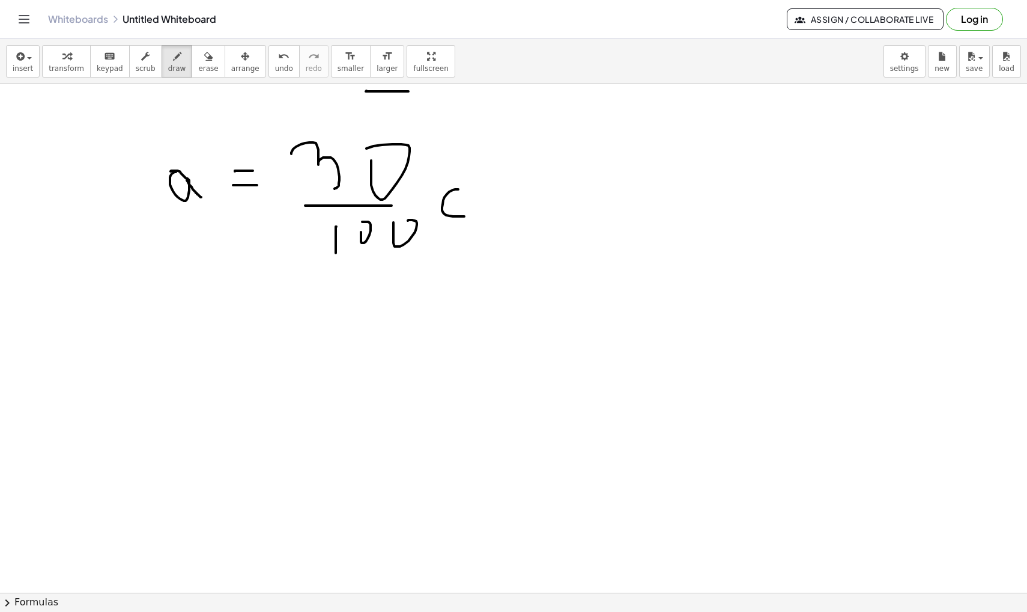
scroll to position [2181, 0]
drag, startPoint x: 195, startPoint y: 364, endPoint x: 212, endPoint y: 403, distance: 42.8
drag, startPoint x: 238, startPoint y: 368, endPoint x: 238, endPoint y: 403, distance: 35.5
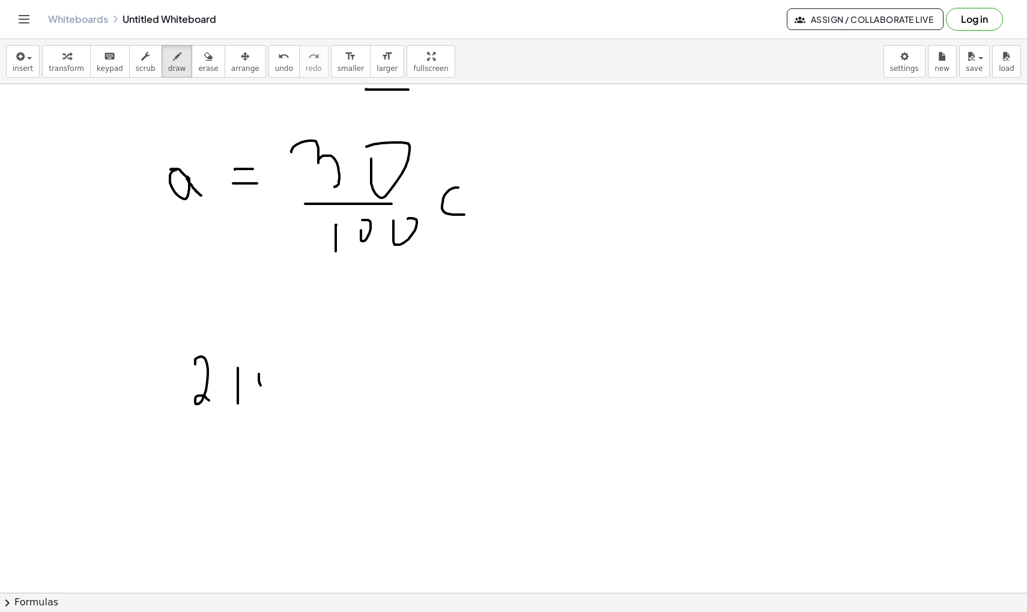
drag, startPoint x: 259, startPoint y: 375, endPoint x: 252, endPoint y: 369, distance: 8.9
drag, startPoint x: 183, startPoint y: 419, endPoint x: 297, endPoint y: 419, distance: 114.2
drag, startPoint x: 224, startPoint y: 455, endPoint x: 233, endPoint y: 485, distance: 31.2
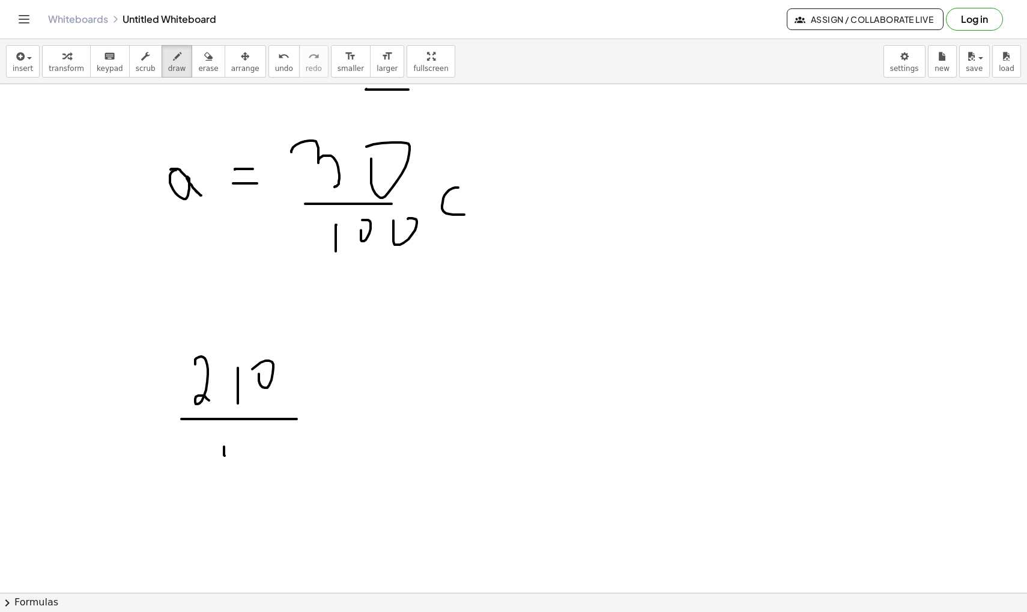
drag, startPoint x: 244, startPoint y: 463, endPoint x: 236, endPoint y: 456, distance: 10.7
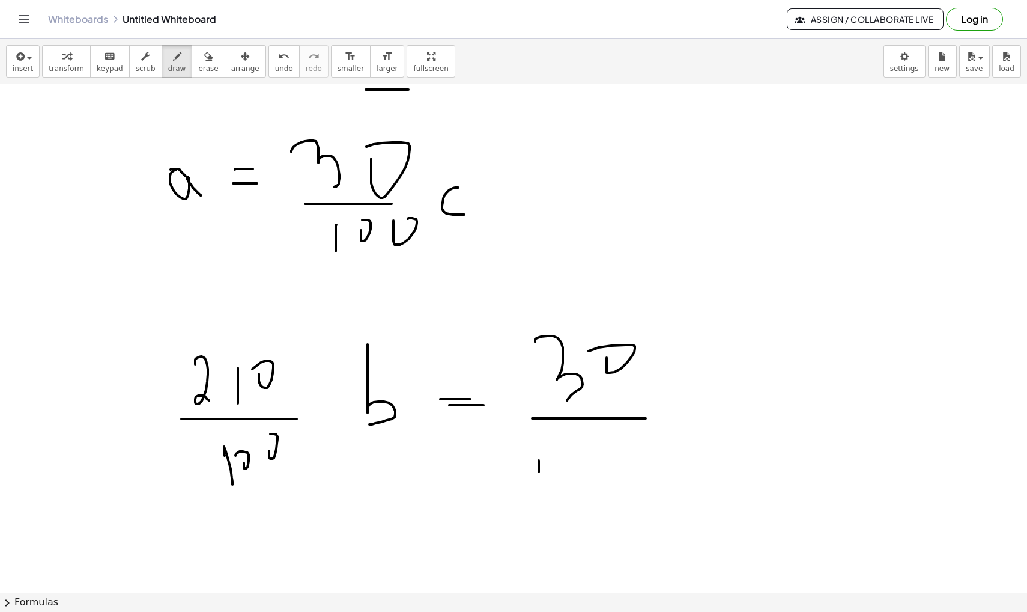
drag, startPoint x: 349, startPoint y: 417, endPoint x: 402, endPoint y: 423, distance: 53.2
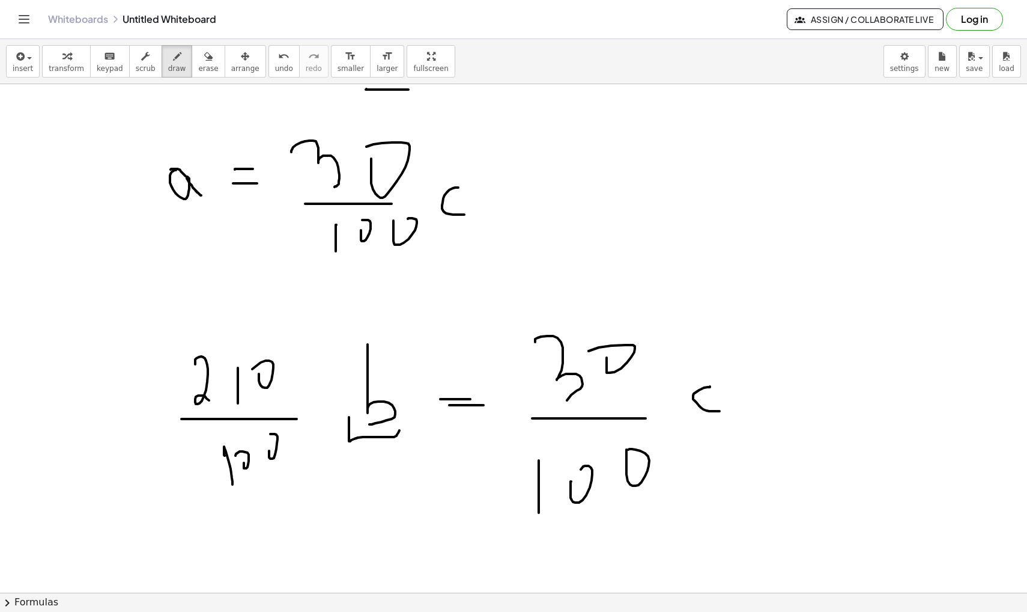
drag, startPoint x: 676, startPoint y: 411, endPoint x: 737, endPoint y: 405, distance: 61.6
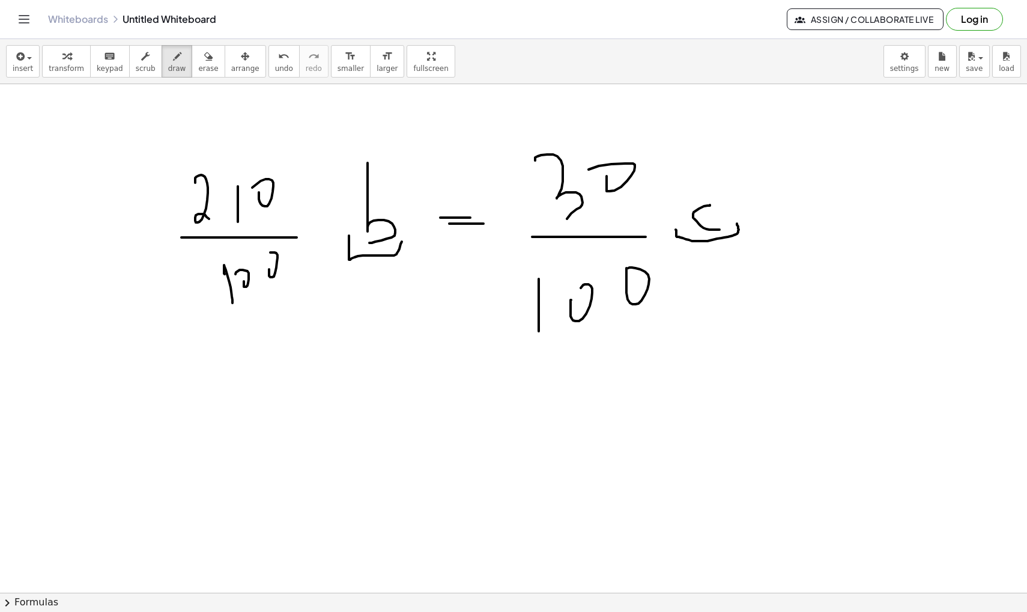
scroll to position [2375, 0]
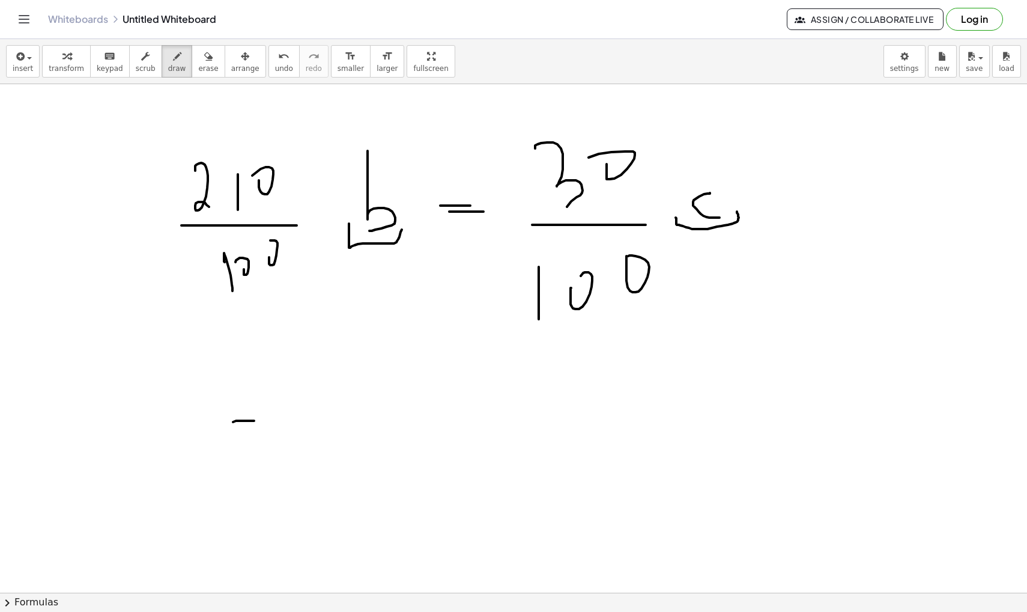
drag, startPoint x: 254, startPoint y: 421, endPoint x: 249, endPoint y: 455, distance: 35.2
drag, startPoint x: 293, startPoint y: 439, endPoint x: 315, endPoint y: 439, distance: 22.2
drag, startPoint x: 290, startPoint y: 455, endPoint x: 328, endPoint y: 457, distance: 38.5
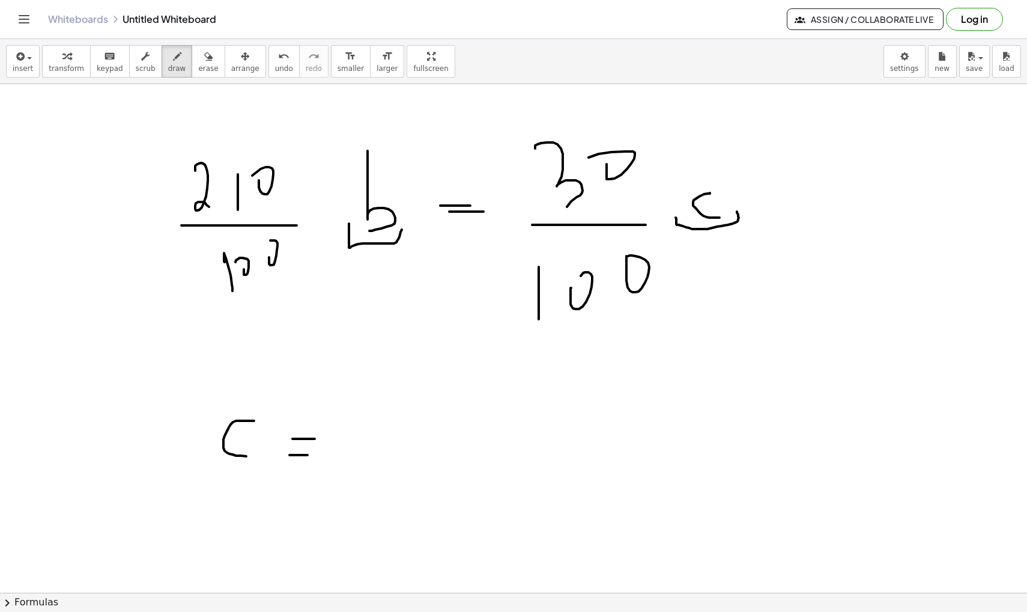
drag, startPoint x: 406, startPoint y: 407, endPoint x: 419, endPoint y: 445, distance: 40.7
drag, startPoint x: 451, startPoint y: 398, endPoint x: 450, endPoint y: 433, distance: 35.5
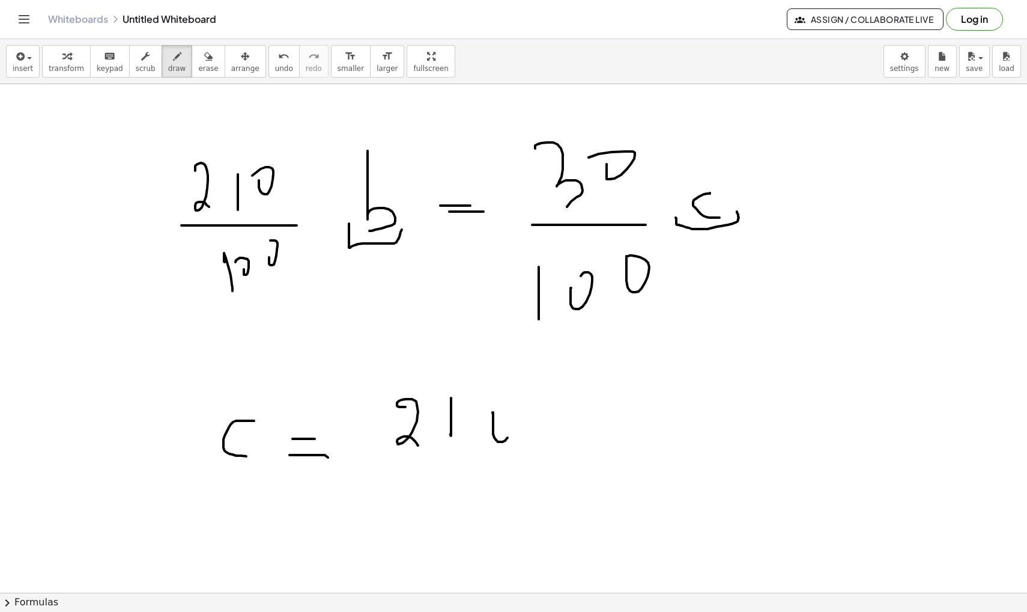
drag, startPoint x: 535, startPoint y: 419, endPoint x: 532, endPoint y: 426, distance: 7.8
drag, startPoint x: 386, startPoint y: 467, endPoint x: 606, endPoint y: 466, distance: 220.5
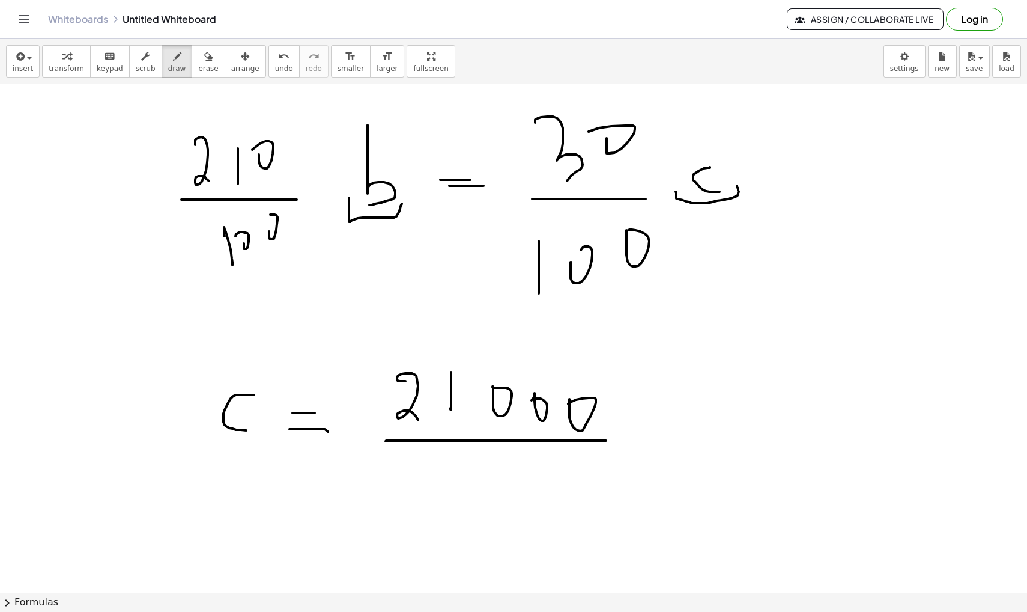
scroll to position [2392, 0]
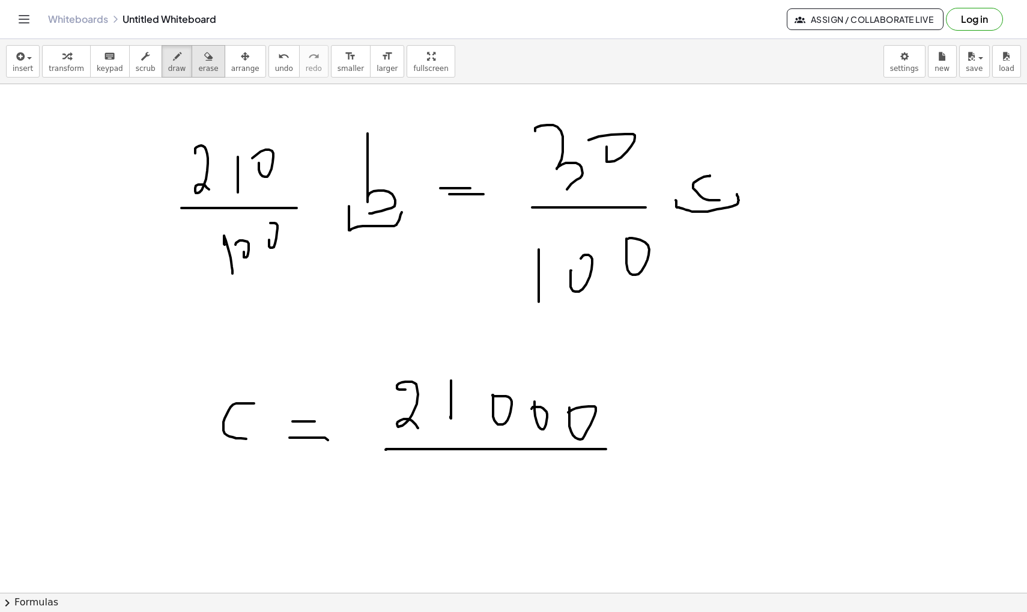
click at [201, 68] on span "erase" at bounding box center [208, 68] width 20 height 8
drag, startPoint x: 246, startPoint y: 462, endPoint x: 239, endPoint y: 401, distance: 61.8
click at [173, 62] on icon "button" at bounding box center [177, 56] width 8 height 14
drag, startPoint x: 621, startPoint y: 388, endPoint x: 621, endPoint y: 427, distance: 39.7
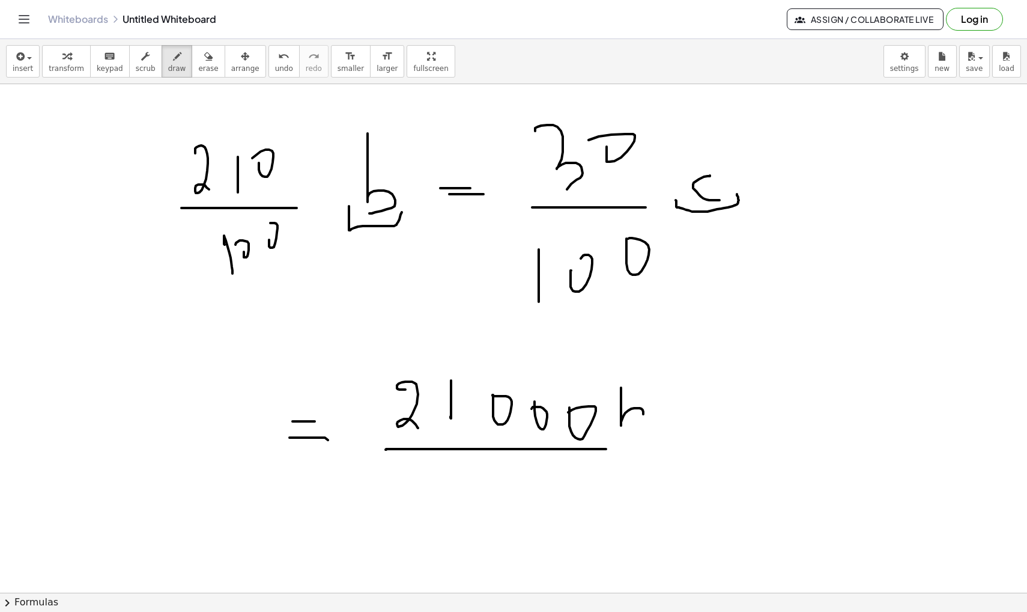
drag, startPoint x: 69, startPoint y: 426, endPoint x: 87, endPoint y: 476, distance: 52.8
drag, startPoint x: 165, startPoint y: 432, endPoint x: 161, endPoint y: 442, distance: 10.3
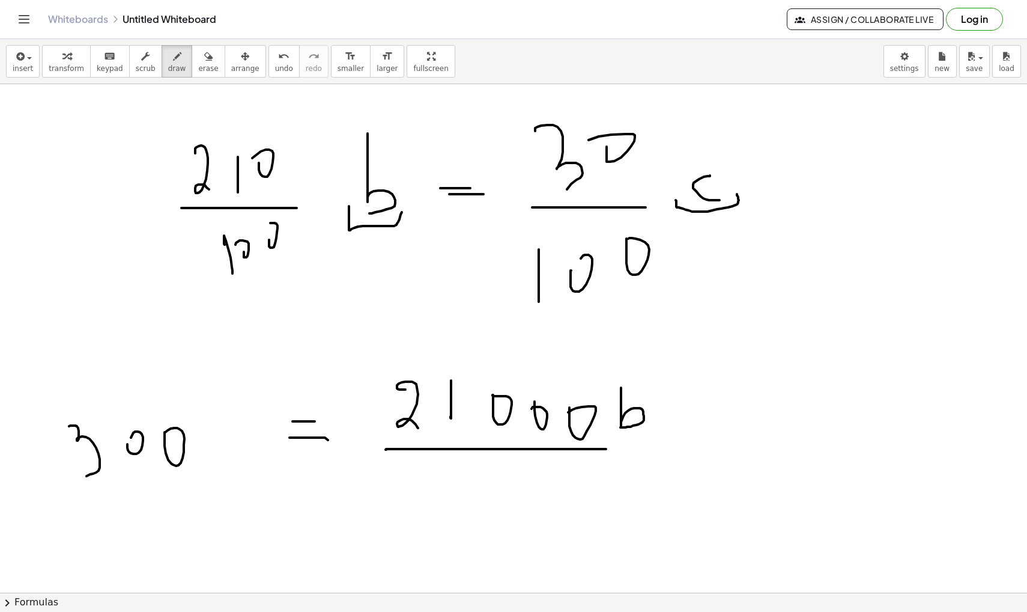
drag, startPoint x: 202, startPoint y: 432, endPoint x: 214, endPoint y: 432, distance: 11.4
drag, startPoint x: 253, startPoint y: 439, endPoint x: 280, endPoint y: 459, distance: 33.9
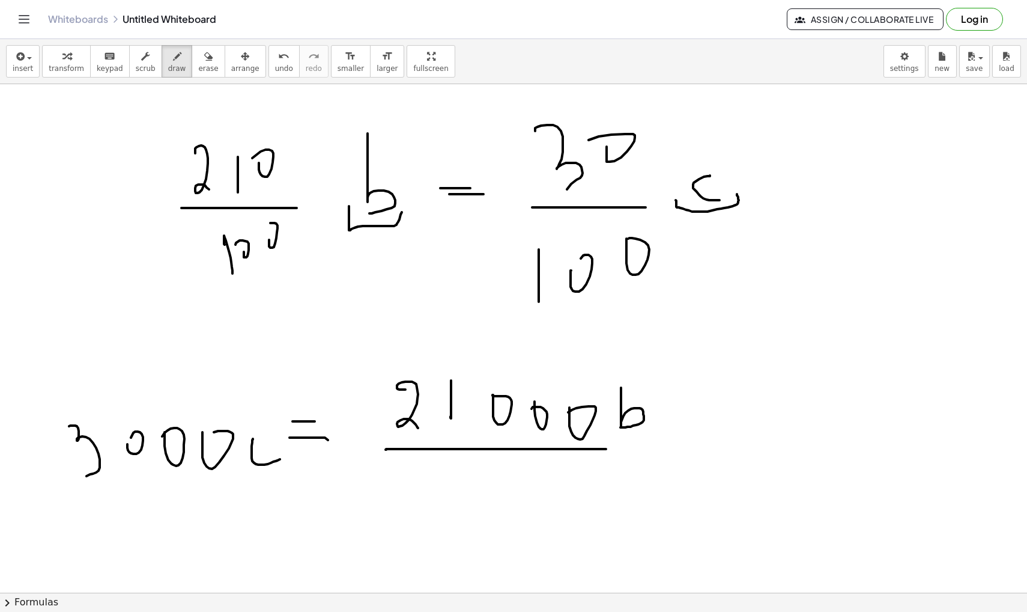
scroll to position [2424, 0]
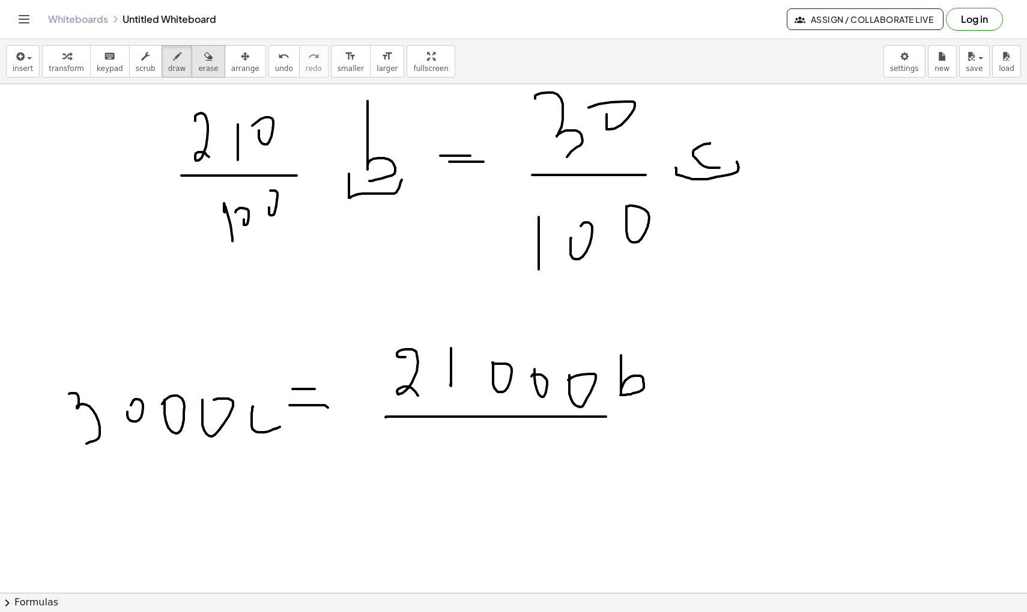
click at [206, 65] on span "erase" at bounding box center [208, 68] width 20 height 8
drag, startPoint x: 393, startPoint y: 430, endPoint x: 603, endPoint y: 434, distance: 209.8
click at [173, 56] on icon "button" at bounding box center [177, 56] width 8 height 14
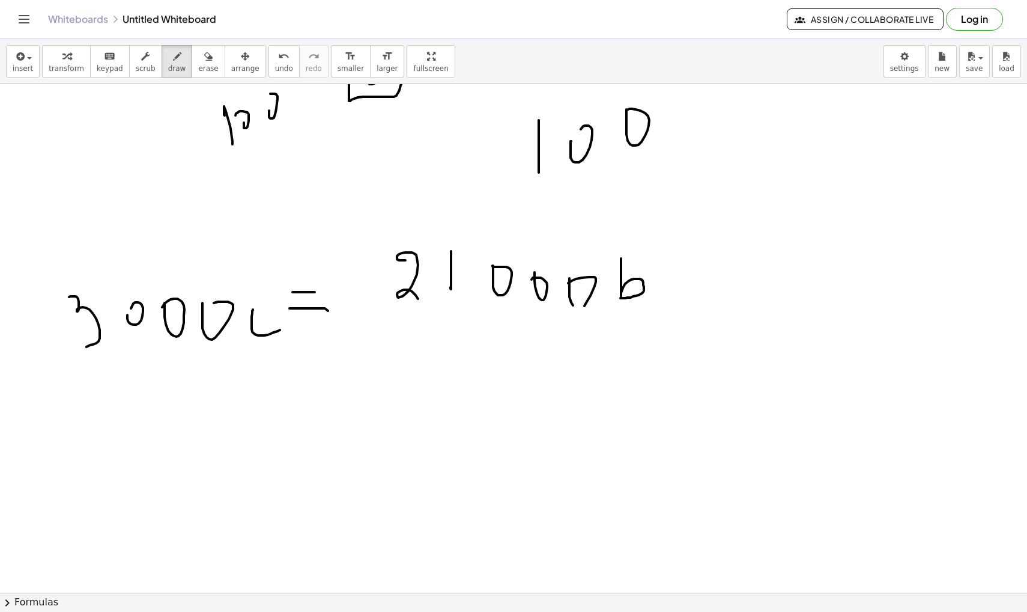
scroll to position [2526, 0]
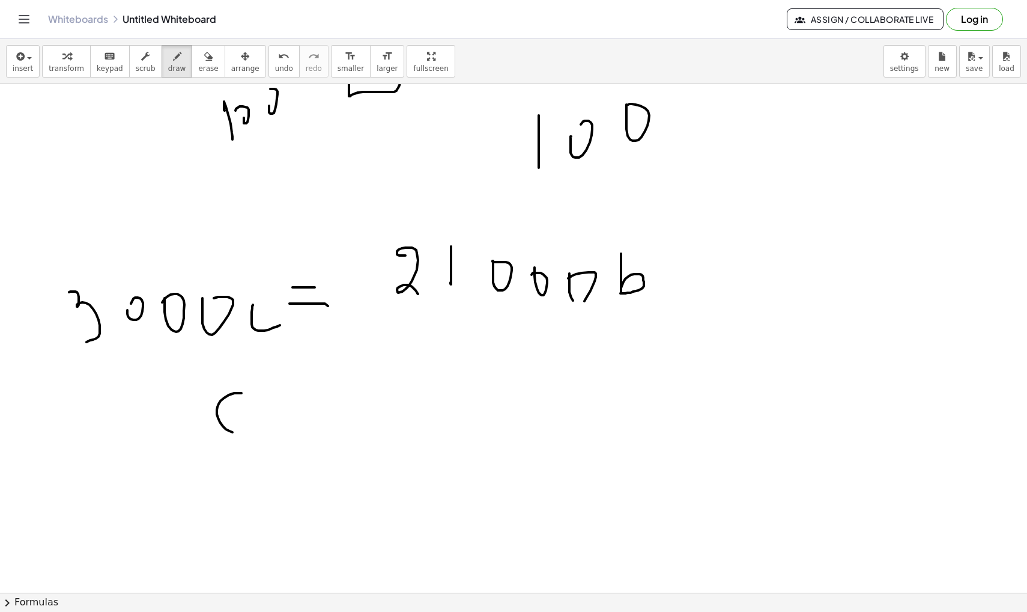
drag, startPoint x: 242, startPoint y: 393, endPoint x: 248, endPoint y: 431, distance: 38.4
drag, startPoint x: 309, startPoint y: 390, endPoint x: 340, endPoint y: 390, distance: 31.2
drag, startPoint x: 299, startPoint y: 423, endPoint x: 340, endPoint y: 424, distance: 41.5
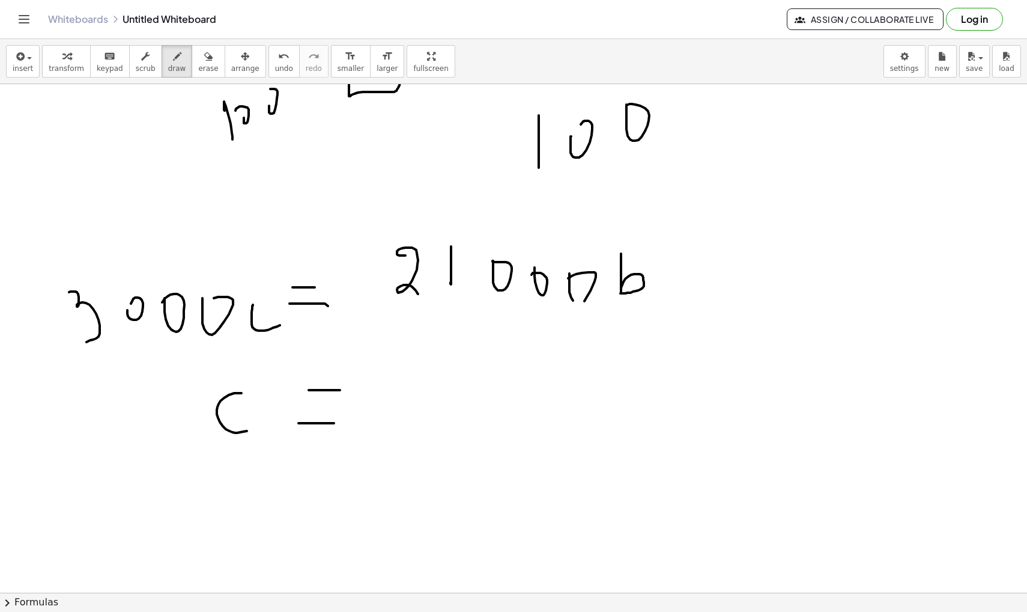
drag, startPoint x: 415, startPoint y: 374, endPoint x: 443, endPoint y: 440, distance: 71.9
drag, startPoint x: 465, startPoint y: 350, endPoint x: 464, endPoint y: 413, distance: 62.5
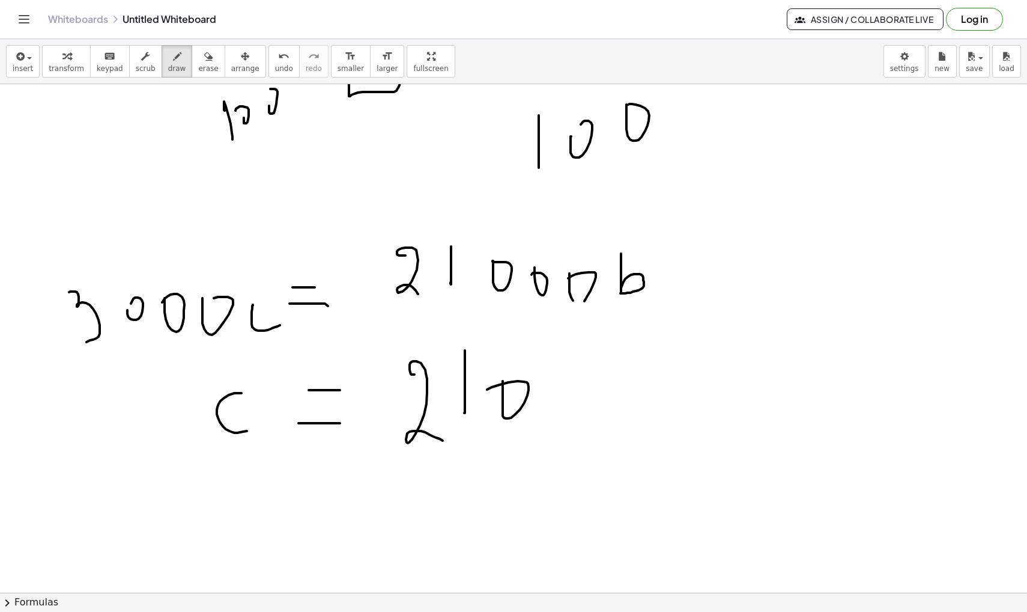
drag, startPoint x: 503, startPoint y: 381, endPoint x: 487, endPoint y: 389, distance: 17.7
drag, startPoint x: 544, startPoint y: 382, endPoint x: 538, endPoint y: 398, distance: 17.3
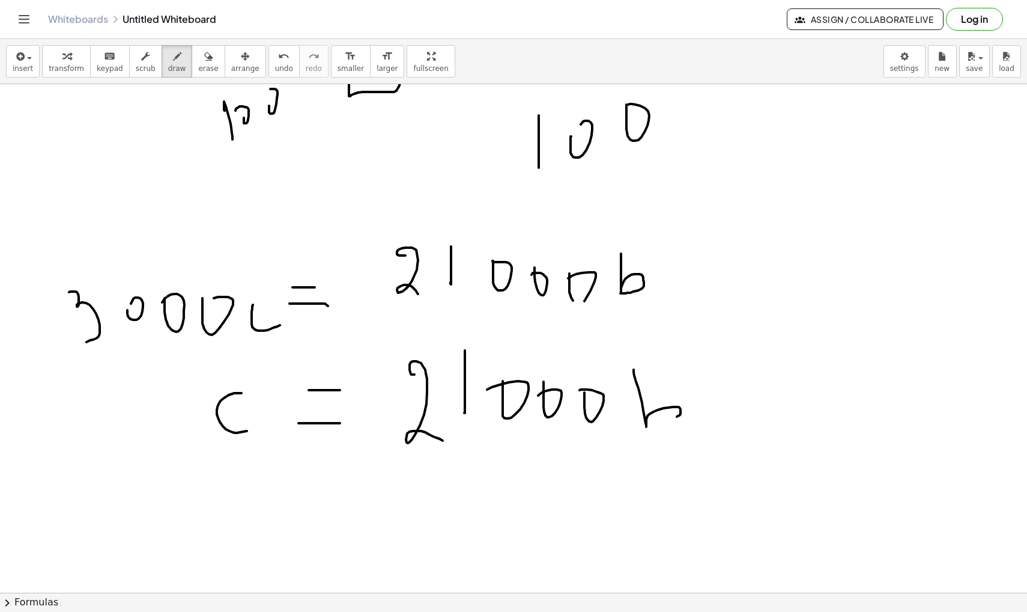
drag, startPoint x: 634, startPoint y: 370, endPoint x: 650, endPoint y: 431, distance: 63.4
drag, startPoint x: 390, startPoint y: 450, endPoint x: 673, endPoint y: 460, distance: 283.2
drag, startPoint x: 436, startPoint y: 491, endPoint x: 479, endPoint y: 507, distance: 46.2
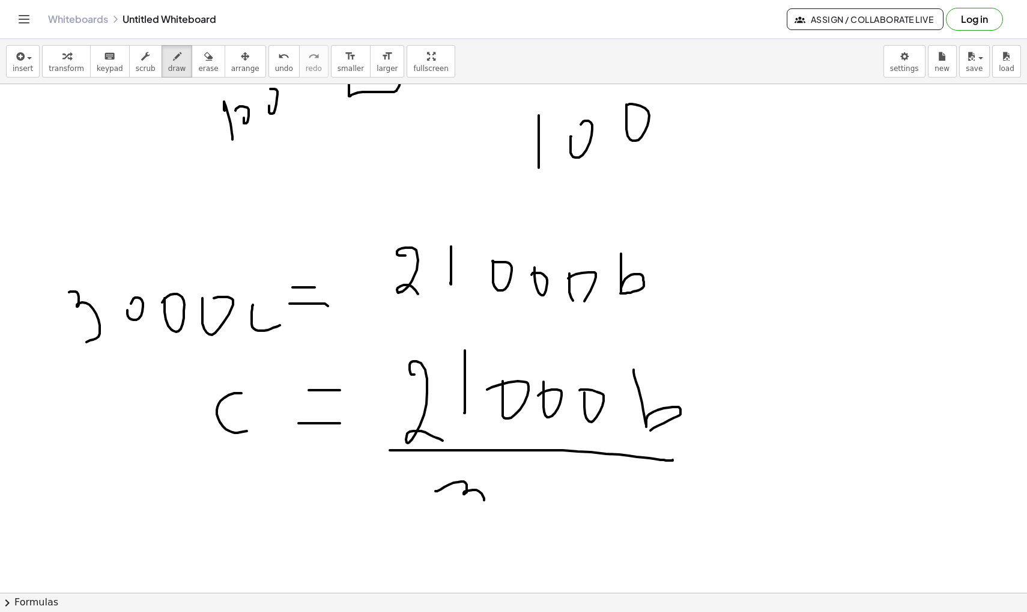
drag, startPoint x: 581, startPoint y: 476, endPoint x: 590, endPoint y: 477, distance: 9.1
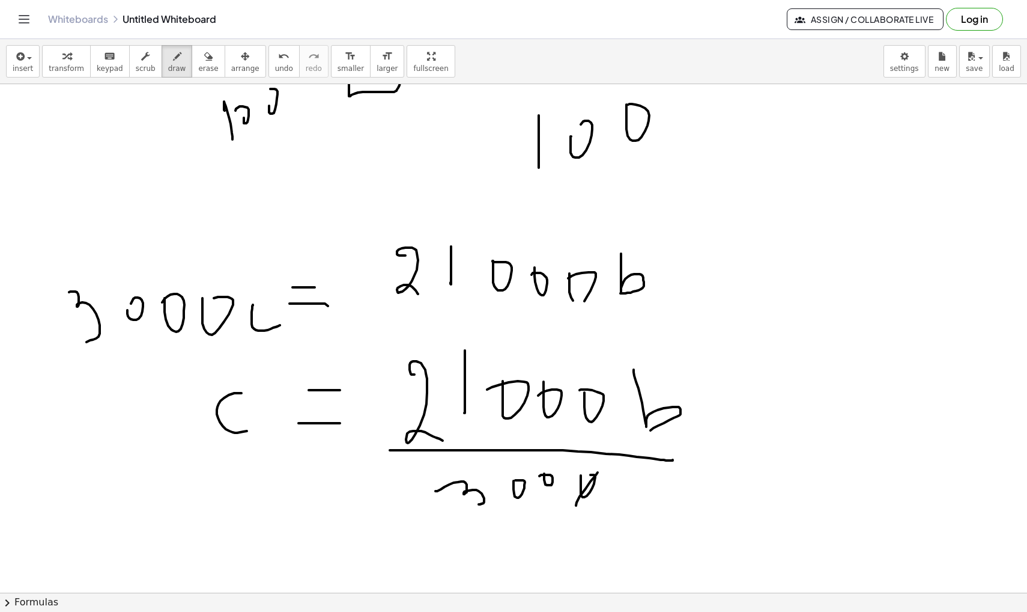
drag, startPoint x: 576, startPoint y: 505, endPoint x: 598, endPoint y: 472, distance: 39.5
drag, startPoint x: 541, startPoint y: 489, endPoint x: 543, endPoint y: 481, distance: 8.7
drag, startPoint x: 510, startPoint y: 508, endPoint x: 516, endPoint y: 495, distance: 14.8
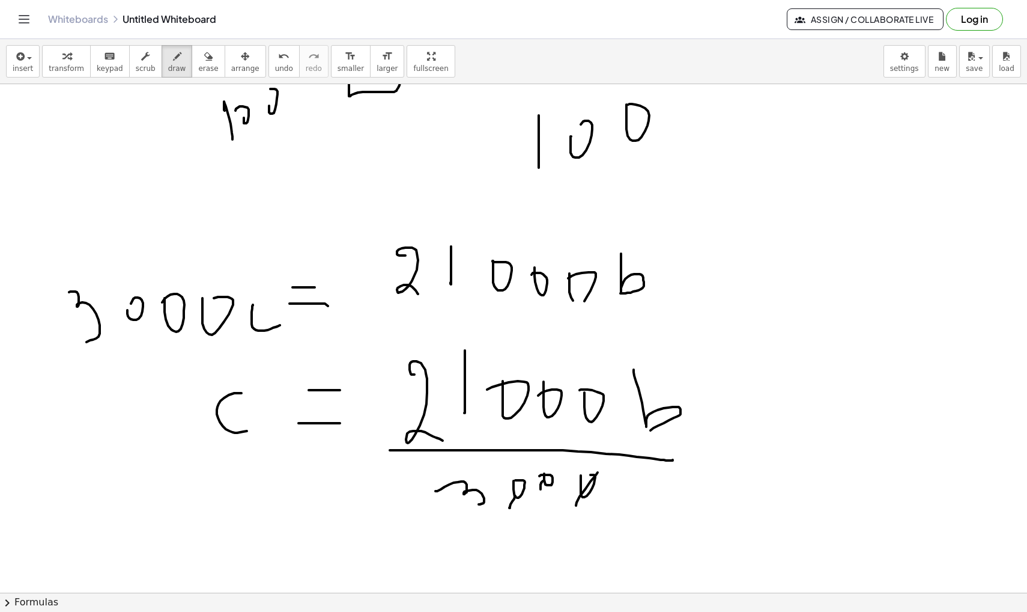
drag, startPoint x: 514, startPoint y: 413, endPoint x: 538, endPoint y: 379, distance: 42.0
drag, startPoint x: 555, startPoint y: 419, endPoint x: 583, endPoint y: 406, distance: 32.0
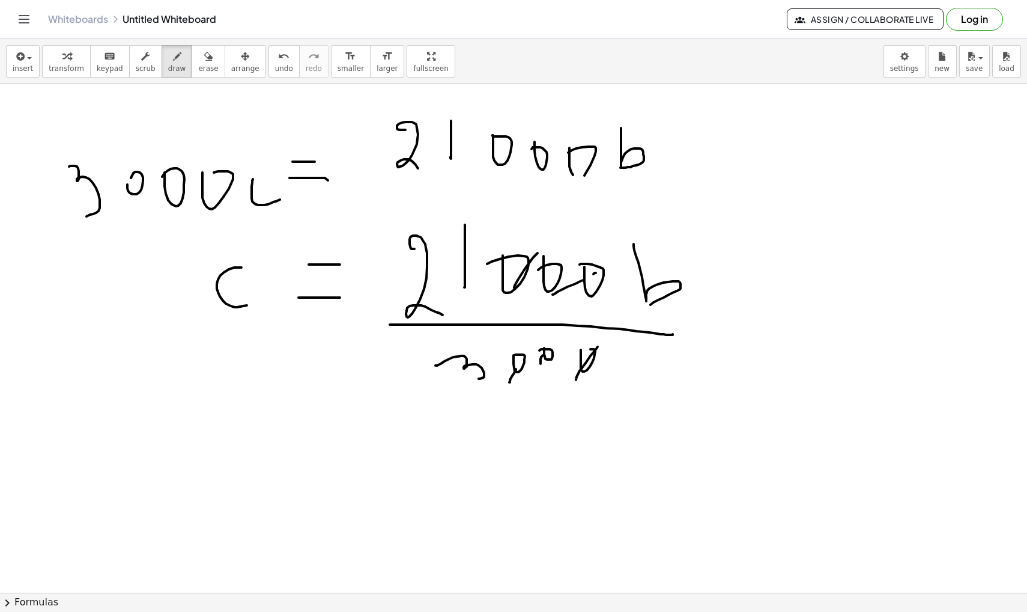
scroll to position [2658, 0]
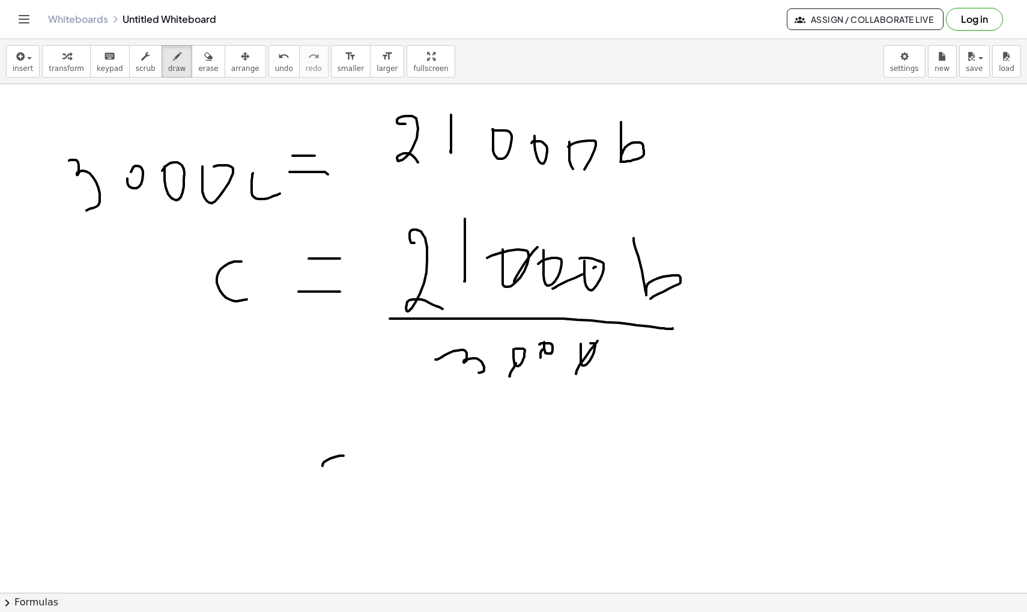
drag, startPoint x: 344, startPoint y: 455, endPoint x: 357, endPoint y: 485, distance: 32.3
drag, startPoint x: 379, startPoint y: 473, endPoint x: 403, endPoint y: 473, distance: 24.0
drag, startPoint x: 388, startPoint y: 499, endPoint x: 416, endPoint y: 499, distance: 27.6
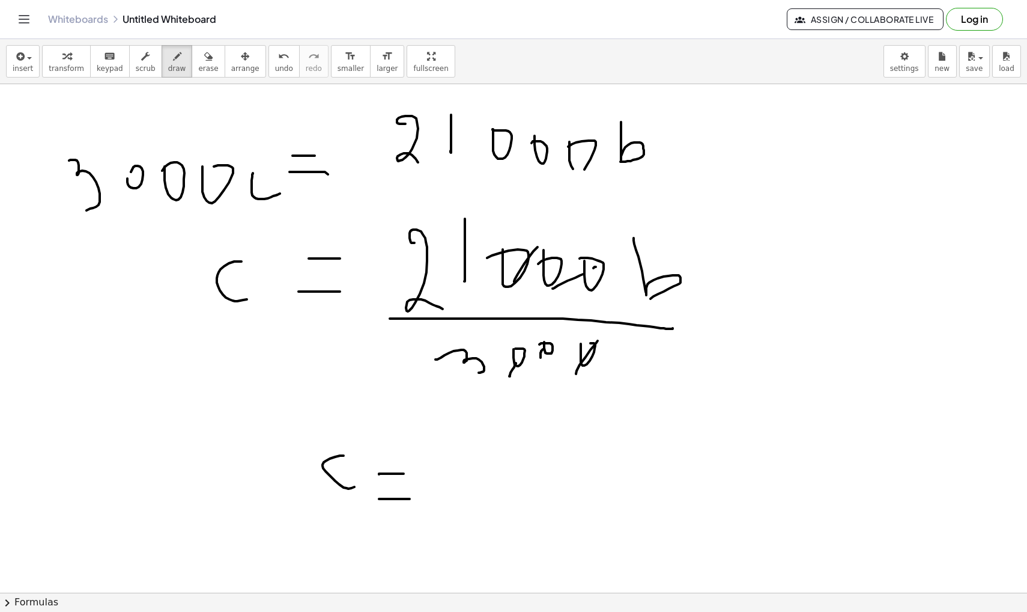
drag, startPoint x: 429, startPoint y: 452, endPoint x: 464, endPoint y: 498, distance: 58.3
drag, startPoint x: 458, startPoint y: 480, endPoint x: 478, endPoint y: 479, distance: 20.4
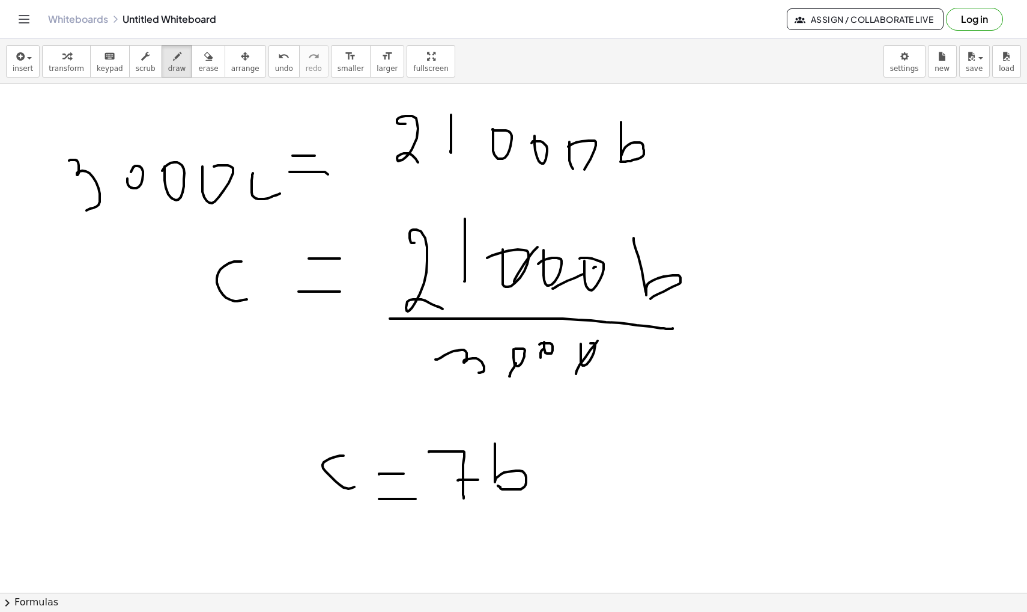
drag, startPoint x: 495, startPoint y: 444, endPoint x: 498, endPoint y: 485, distance: 41.6
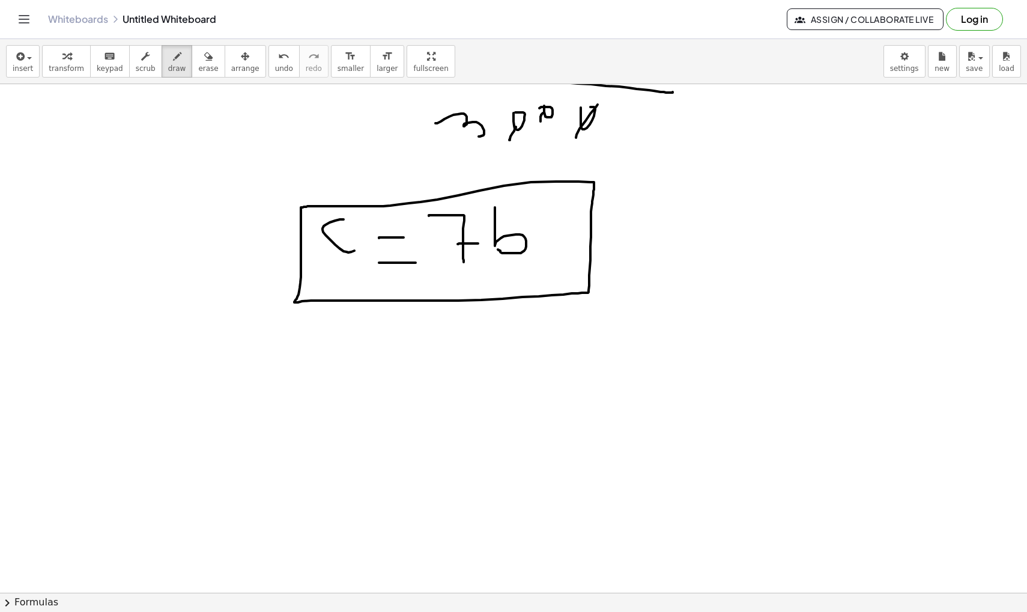
scroll to position [2903, 0]
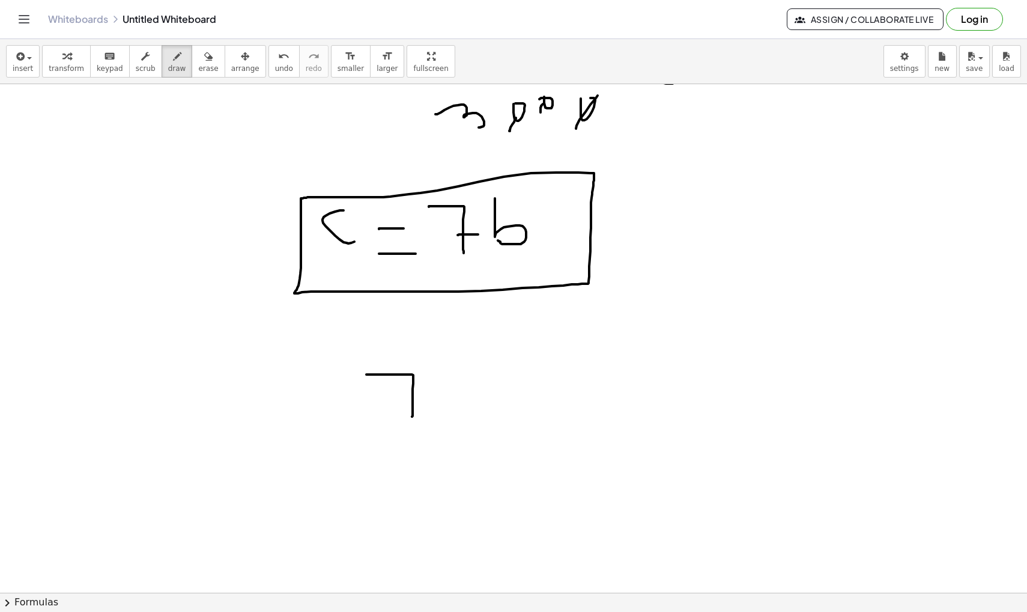
drag, startPoint x: 367, startPoint y: 374, endPoint x: 412, endPoint y: 416, distance: 61.6
drag, startPoint x: 409, startPoint y: 406, endPoint x: 442, endPoint y: 404, distance: 33.7
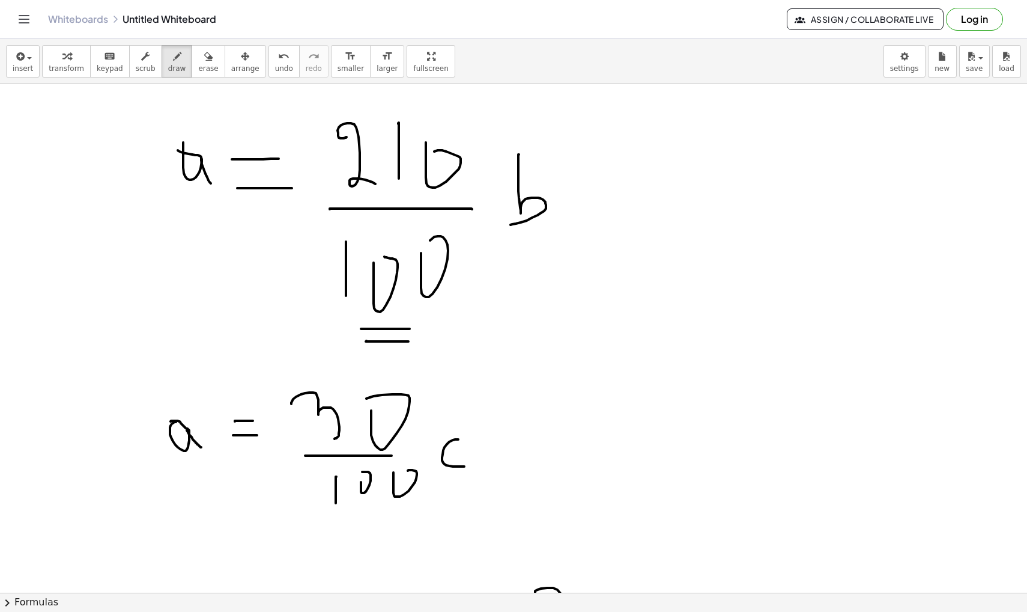
scroll to position [1930, 0]
drag, startPoint x: 391, startPoint y: 455, endPoint x: 414, endPoint y: 455, distance: 22.8
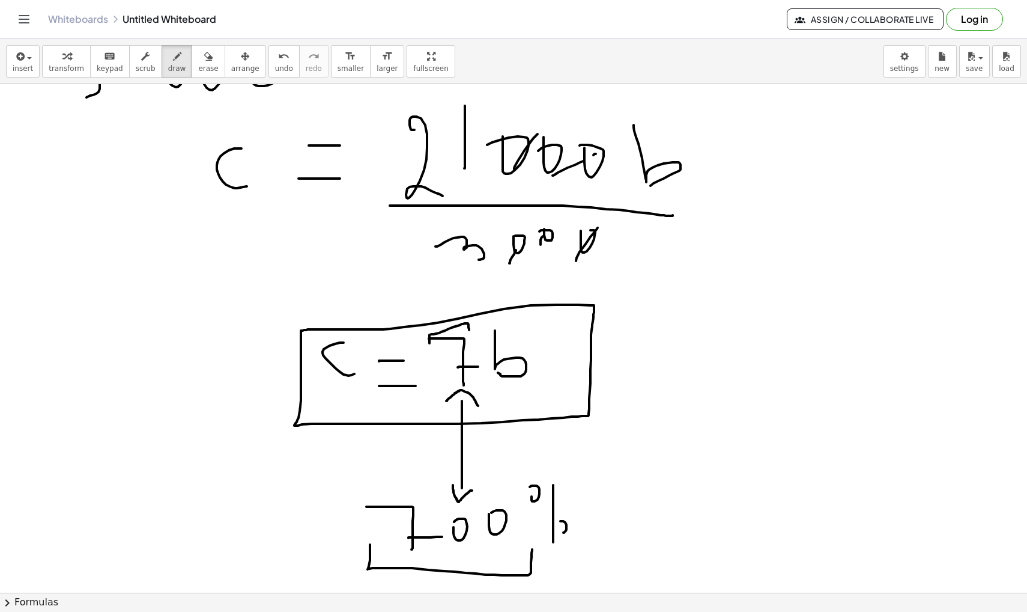
scroll to position [2769, 0]
drag, startPoint x: 342, startPoint y: 342, endPoint x: 352, endPoint y: 377, distance: 35.4
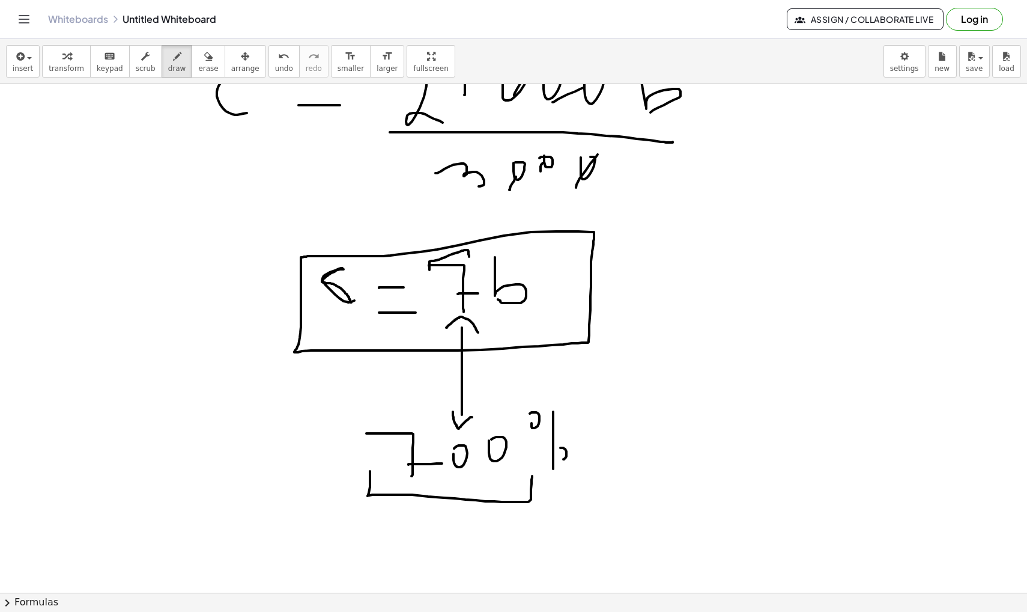
scroll to position [2855, 0]
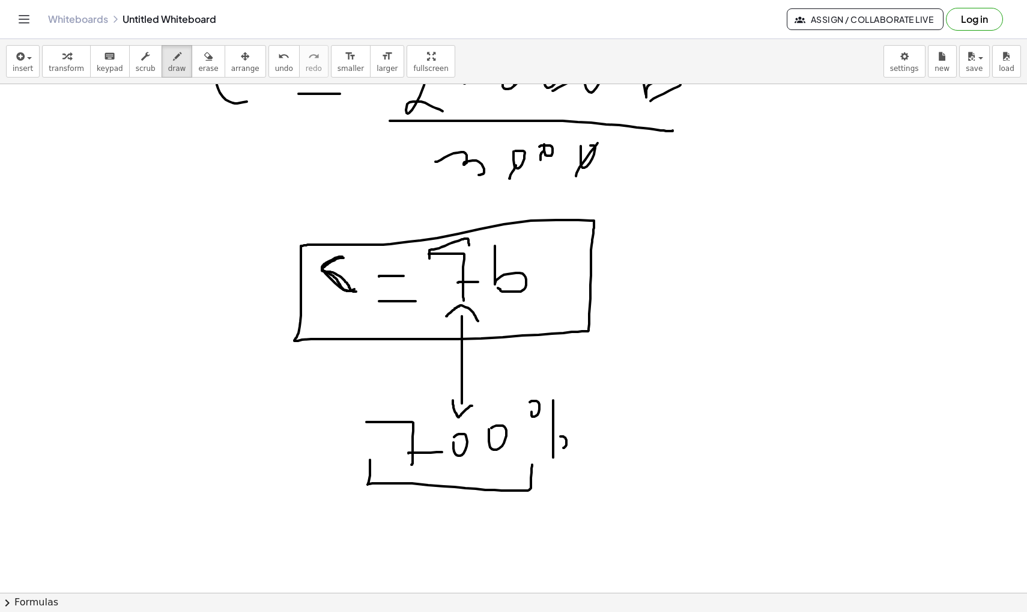
drag, startPoint x: 341, startPoint y: 257, endPoint x: 358, endPoint y: 291, distance: 38.2
drag, startPoint x: 440, startPoint y: 297, endPoint x: 481, endPoint y: 296, distance: 40.9
